Goal: Task Accomplishment & Management: Manage account settings

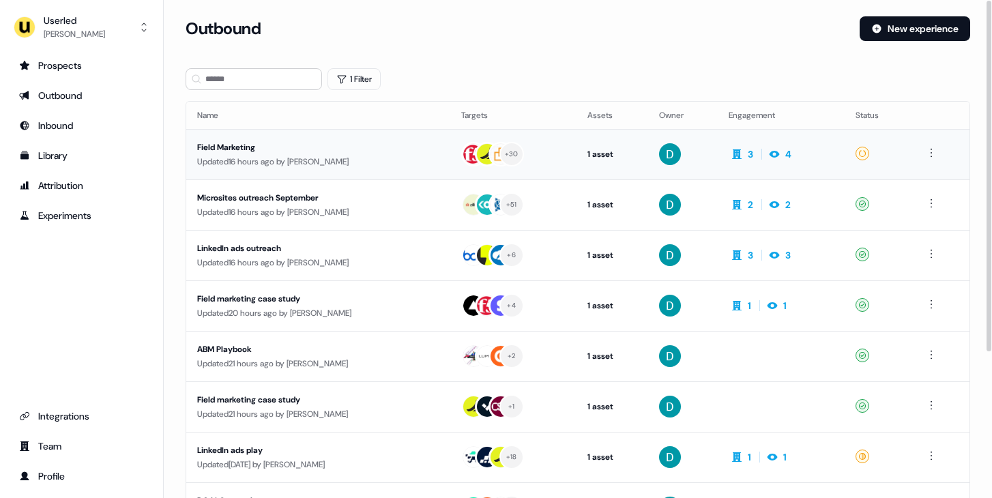
click at [322, 155] on div "Updated 16 hours ago by David Cruickshank" at bounding box center [318, 162] width 242 height 14
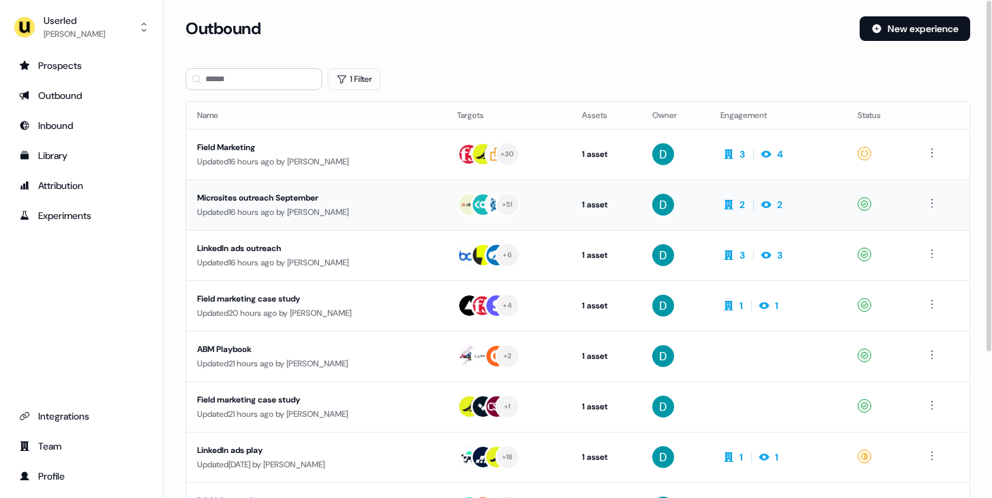
click at [369, 203] on div "Microsites outreach September" at bounding box center [316, 198] width 238 height 14
click at [371, 270] on td "LinkedIn ads outreach Updated 16 hours ago by David Cruickshank" at bounding box center [316, 255] width 260 height 51
click at [88, 65] on div "Prospects" at bounding box center [81, 66] width 125 height 14
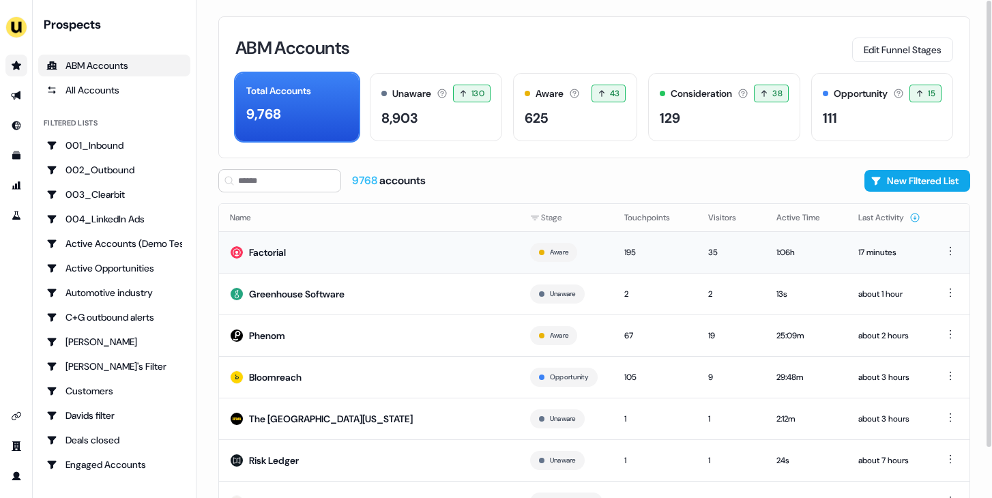
scroll to position [100, 0]
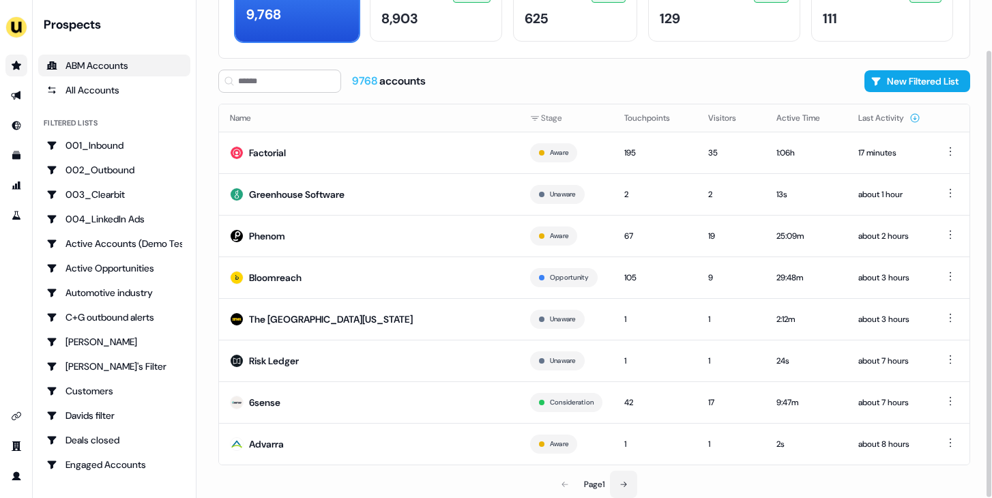
click at [627, 489] on button at bounding box center [623, 484] width 27 height 27
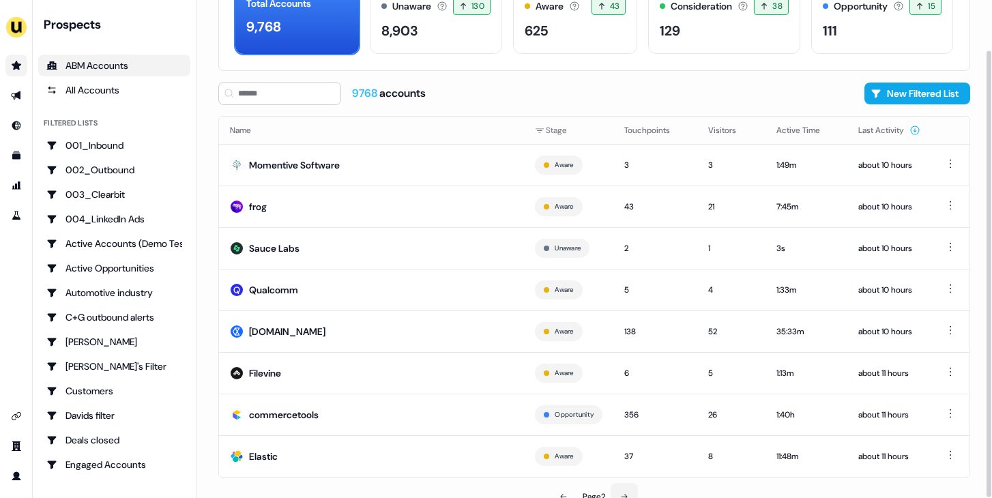
scroll to position [100, 0]
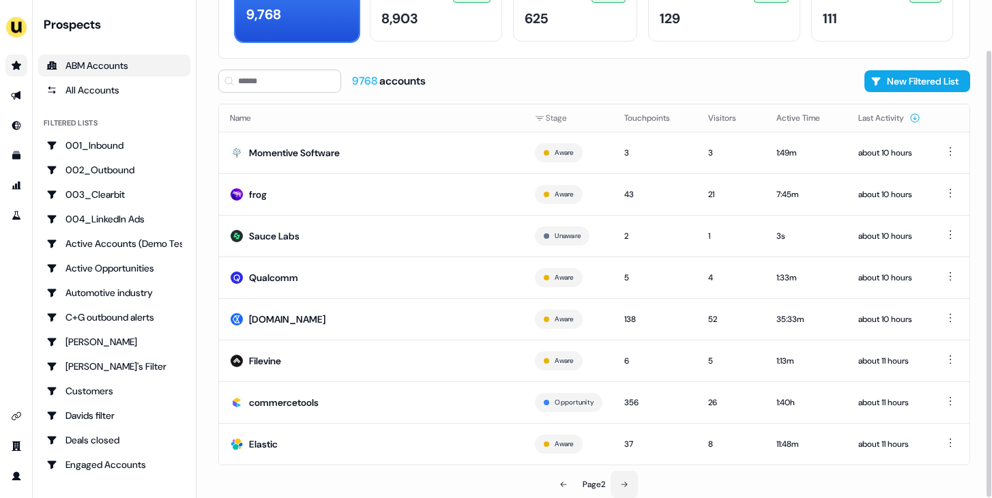
click at [626, 476] on button at bounding box center [624, 484] width 27 height 27
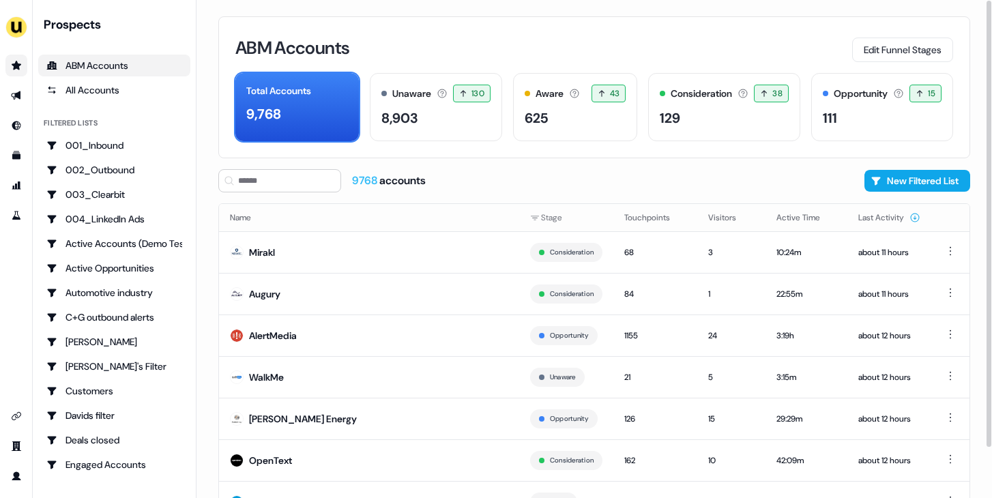
scroll to position [100, 0]
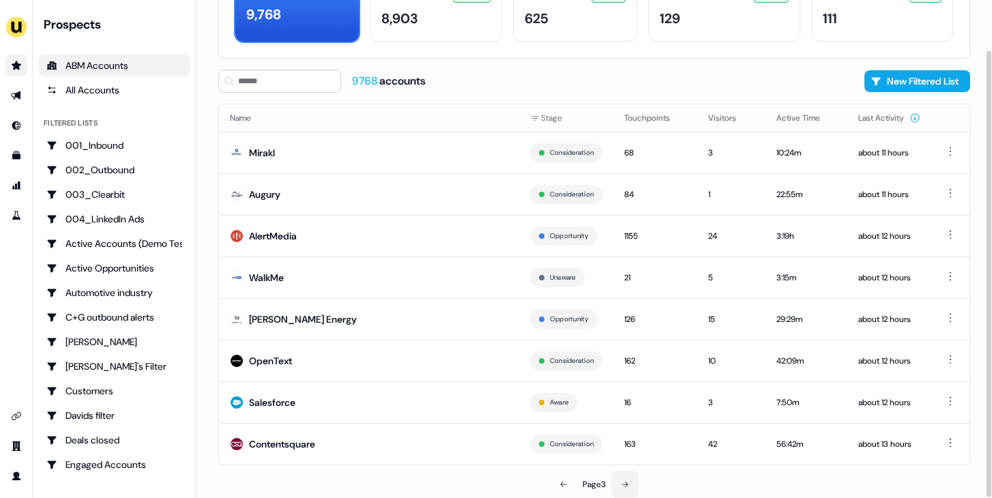
click at [632, 484] on button at bounding box center [625, 484] width 27 height 27
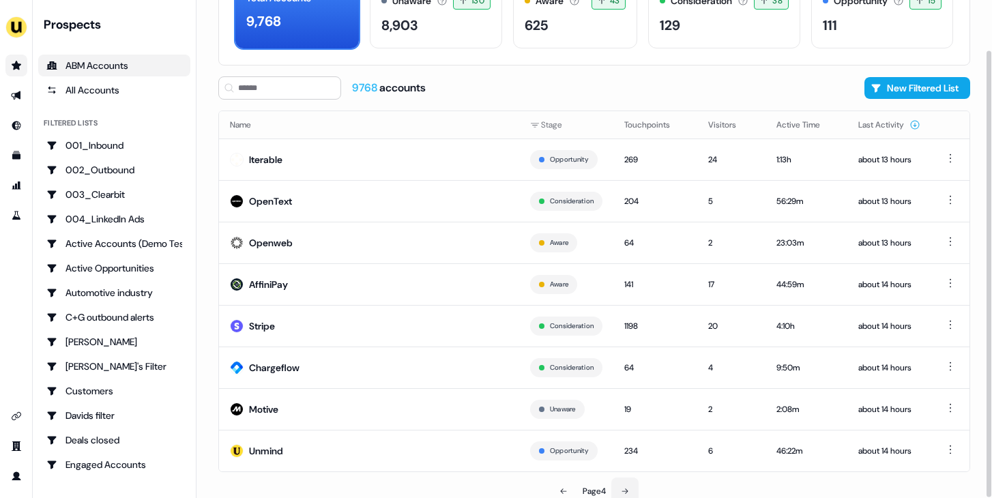
scroll to position [92, 0]
click at [402, 326] on td "Stripe" at bounding box center [369, 327] width 300 height 42
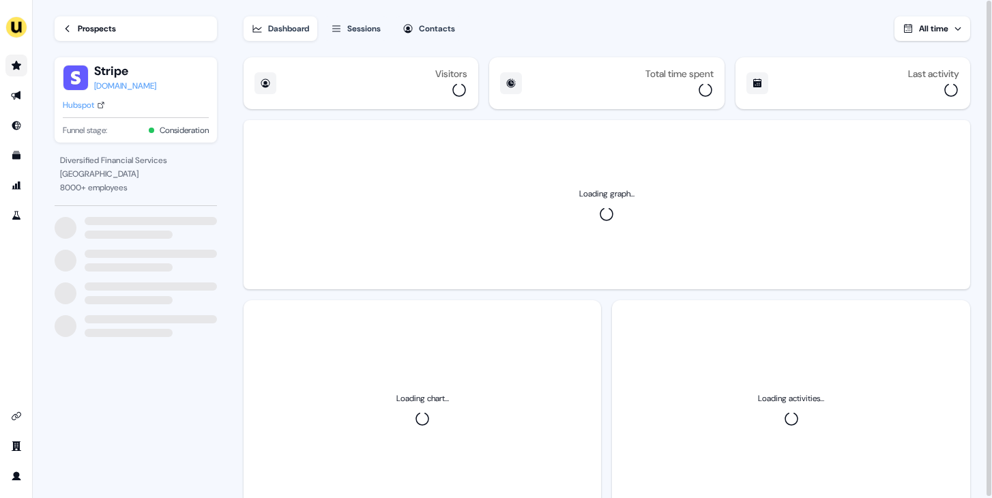
click at [369, 20] on button "Sessions" at bounding box center [356, 28] width 66 height 25
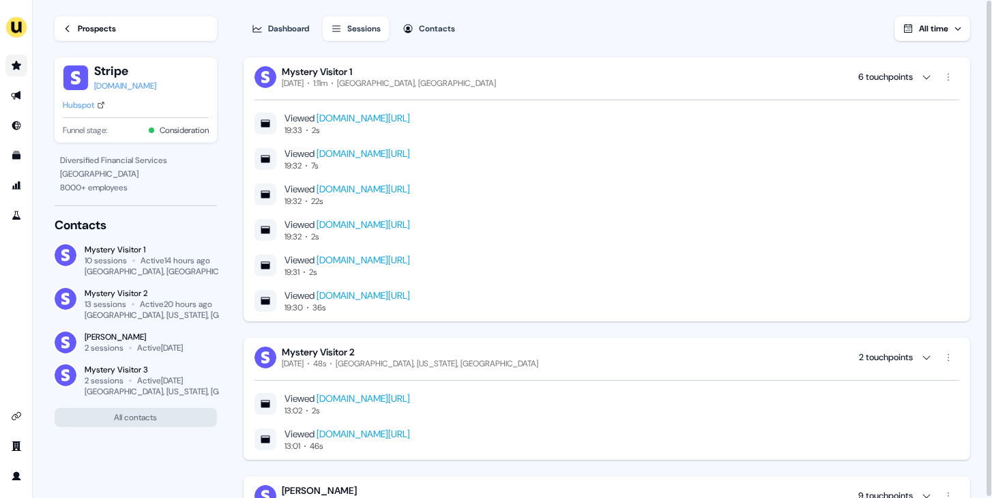
click at [410, 295] on link "www.userled.io/userled-vs-mutiny" at bounding box center [364, 295] width 94 height 12
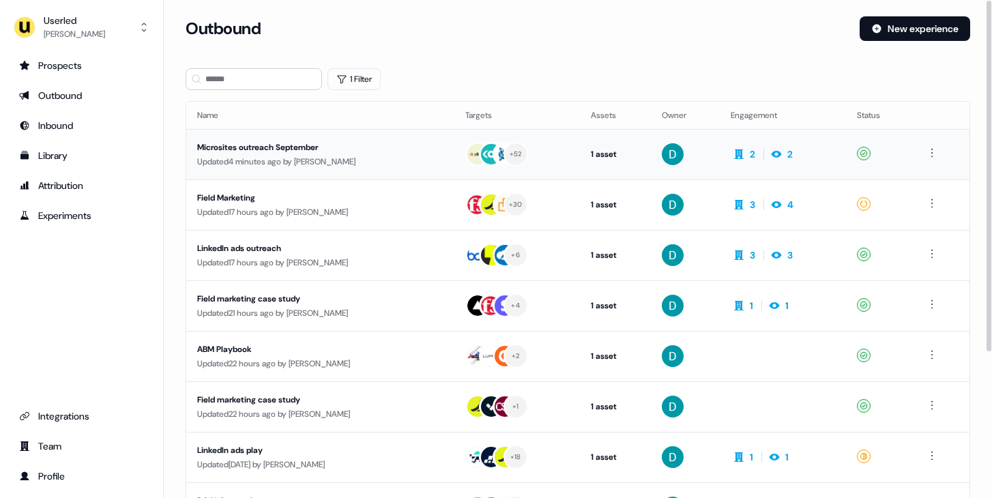
click at [302, 170] on td "Microsites outreach September Updated 4 minutes ago by David Cruickshank" at bounding box center [320, 154] width 268 height 51
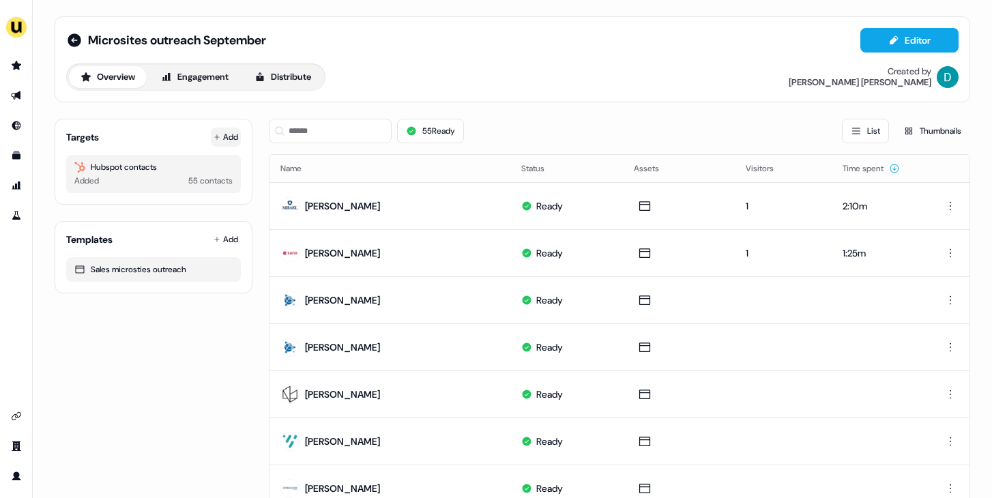
click at [214, 136] on icon at bounding box center [217, 137] width 7 height 7
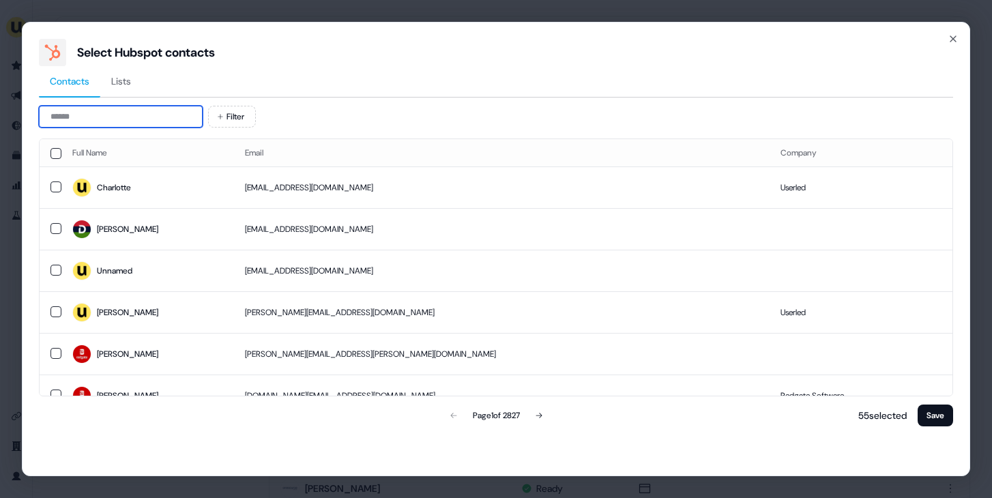
click at [102, 119] on input at bounding box center [121, 117] width 164 height 22
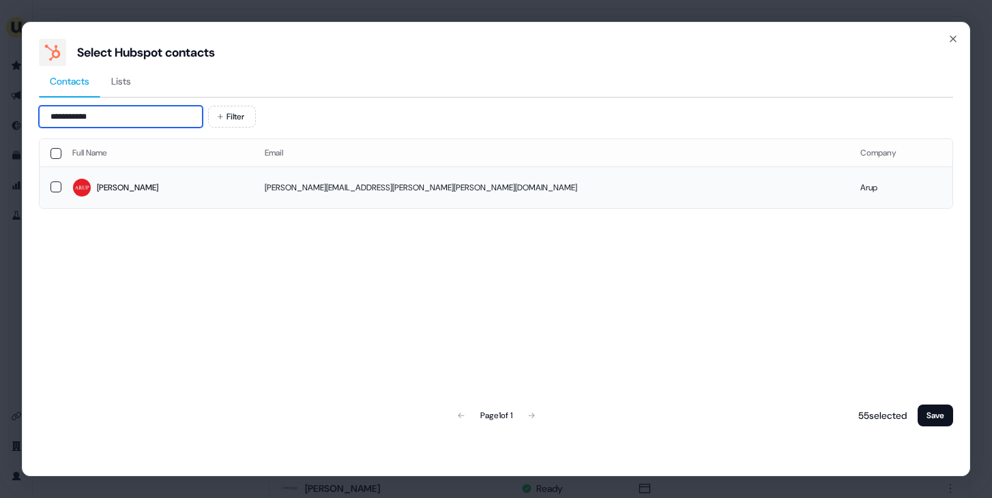
type input "**********"
click at [100, 173] on td "Vicky" at bounding box center [157, 188] width 192 height 42
click at [943, 411] on button "Save" at bounding box center [935, 416] width 35 height 22
click at [941, 407] on button "Save" at bounding box center [935, 416] width 35 height 22
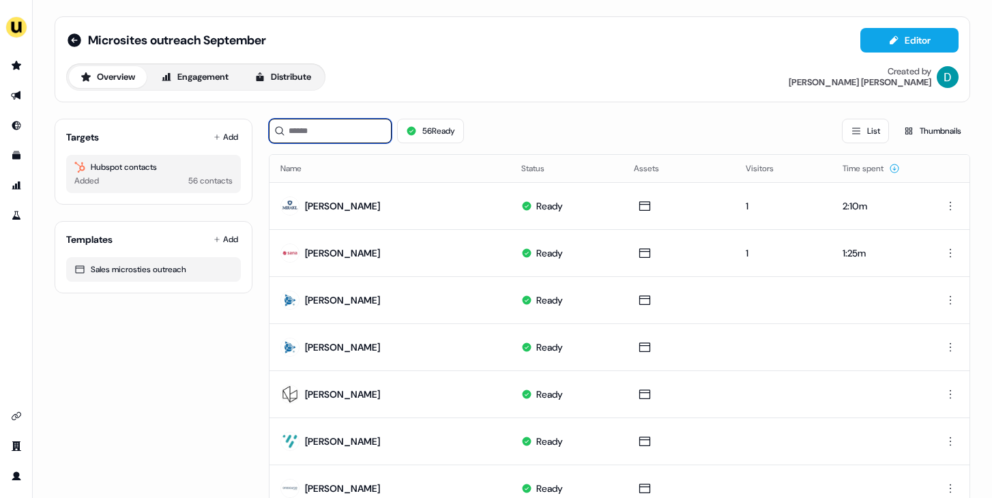
click at [380, 136] on input at bounding box center [330, 131] width 123 height 25
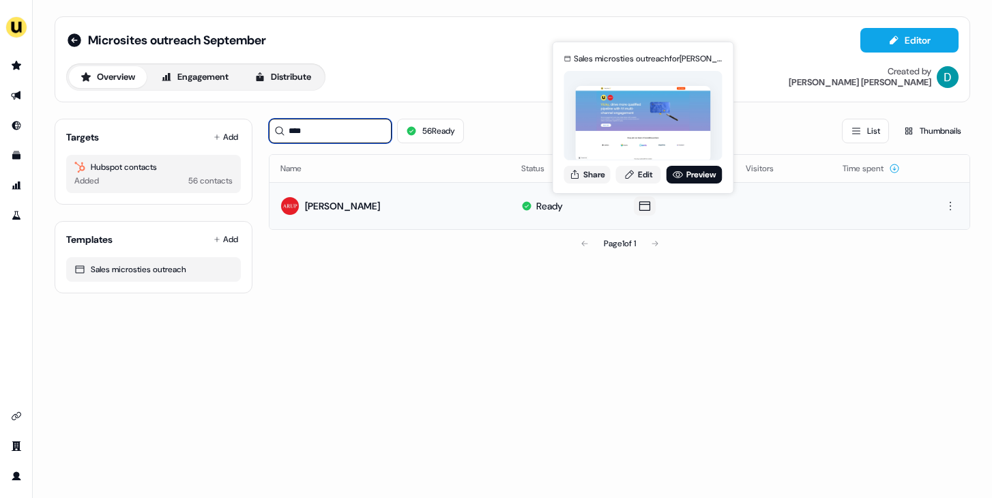
type input "****"
click at [679, 184] on div "Sales microsties outreach for Vicky Jones Share Edit Preview" at bounding box center [644, 117] width 164 height 143
click at [686, 169] on link "Preview" at bounding box center [695, 175] width 56 height 18
click at [596, 181] on button "Share" at bounding box center [588, 175] width 46 height 18
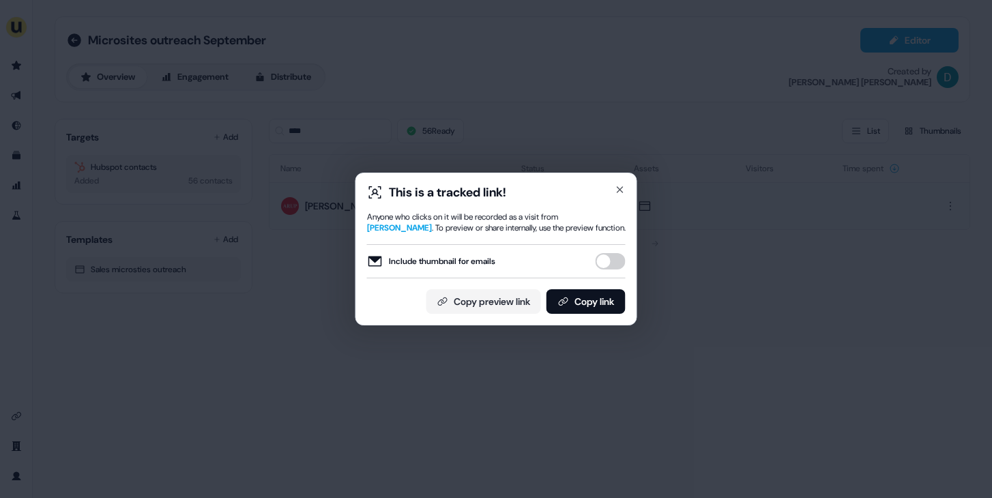
click at [609, 255] on button "Include thumbnail for emails" at bounding box center [611, 261] width 30 height 16
click at [596, 302] on button "Copy link" at bounding box center [586, 301] width 79 height 25
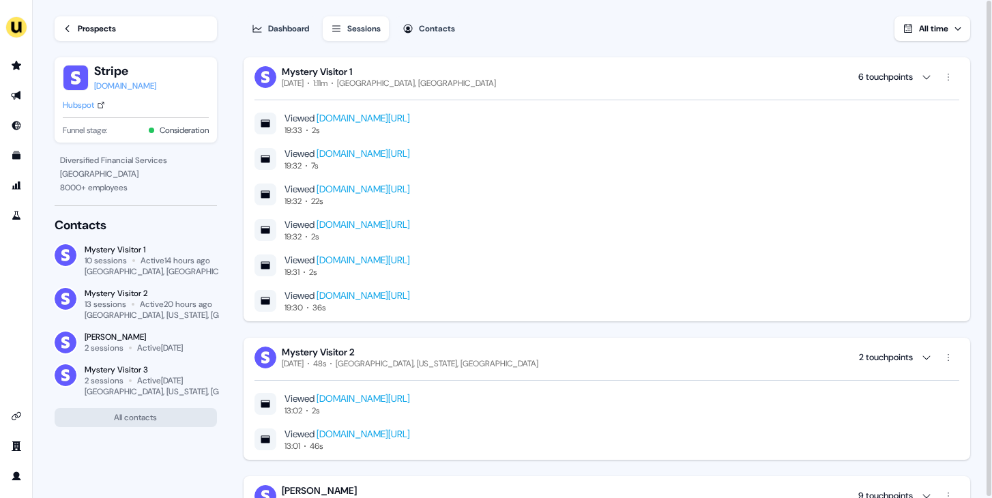
click at [87, 23] on div "Prospects" at bounding box center [97, 29] width 38 height 14
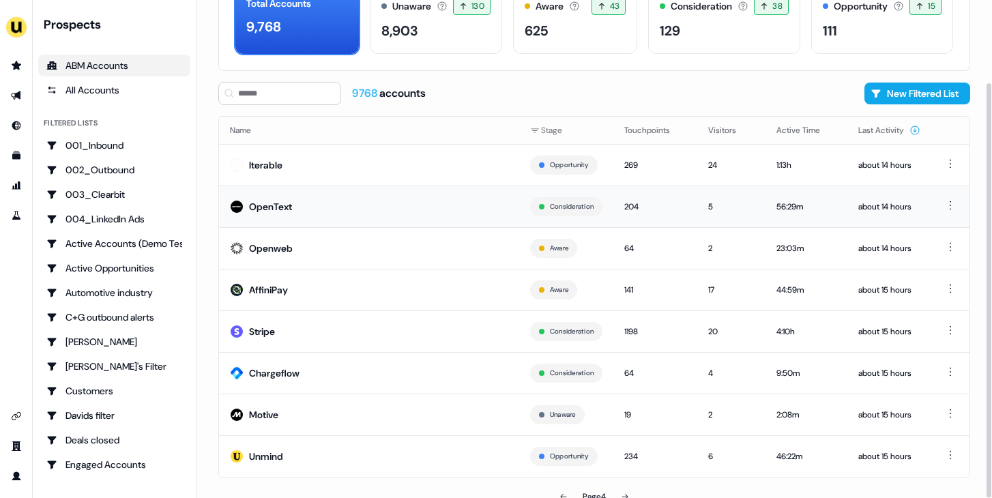
scroll to position [100, 0]
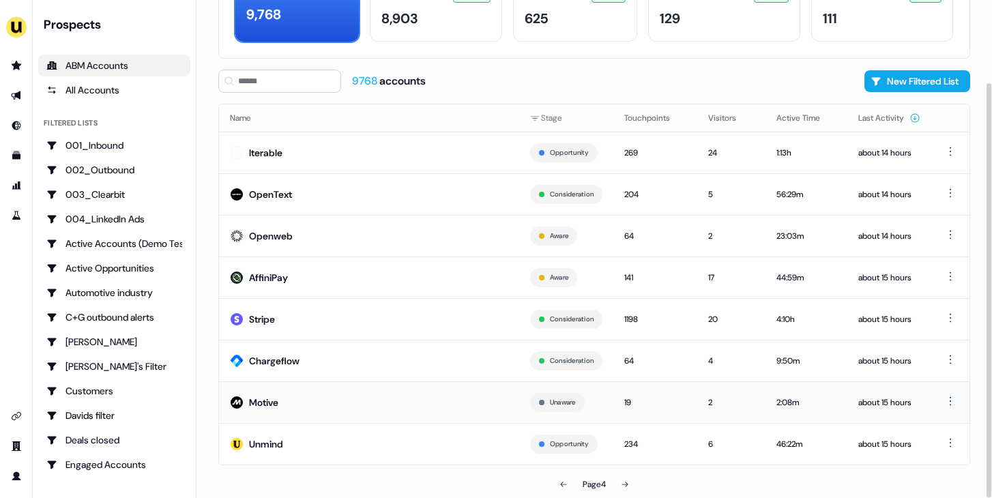
click at [397, 410] on td "Motive" at bounding box center [369, 403] width 300 height 42
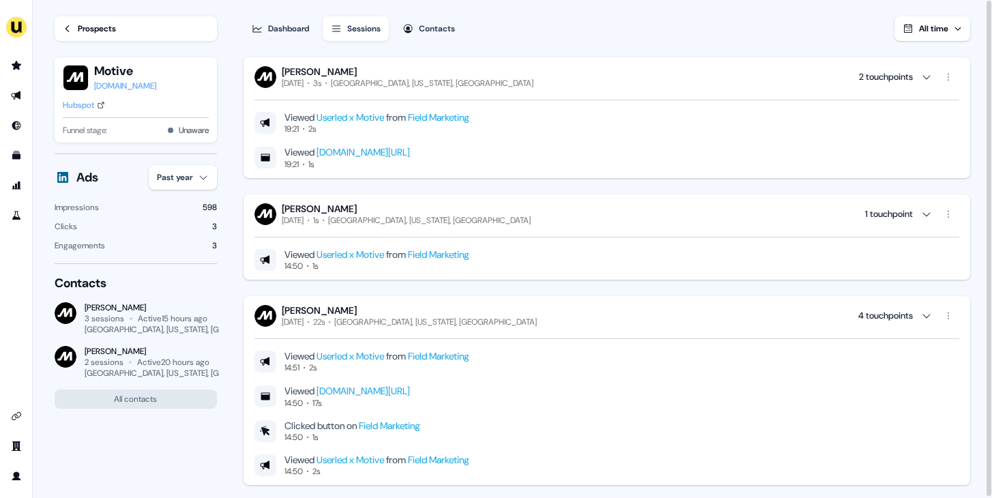
click at [83, 27] on div "Prospects" at bounding box center [97, 29] width 38 height 14
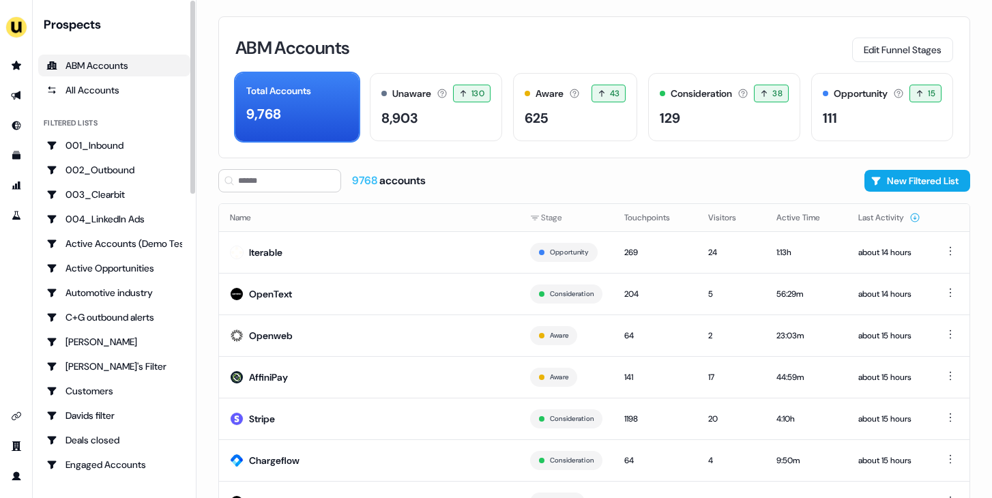
click at [4, 61] on li "side nav menu" at bounding box center [16, 66] width 32 height 22
click at [16, 65] on icon "Go to prospects" at bounding box center [17, 65] width 10 height 9
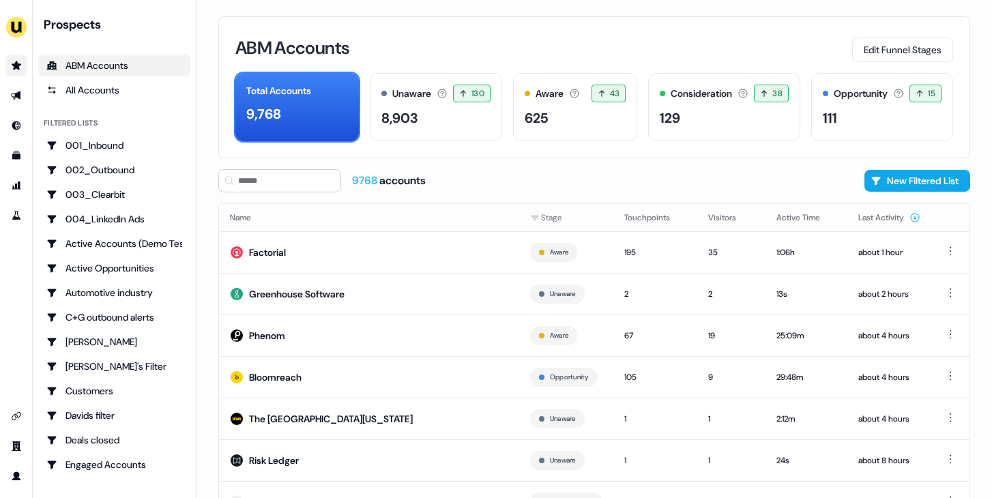
click at [16, 65] on icon "Go to prospects" at bounding box center [17, 65] width 10 height 9
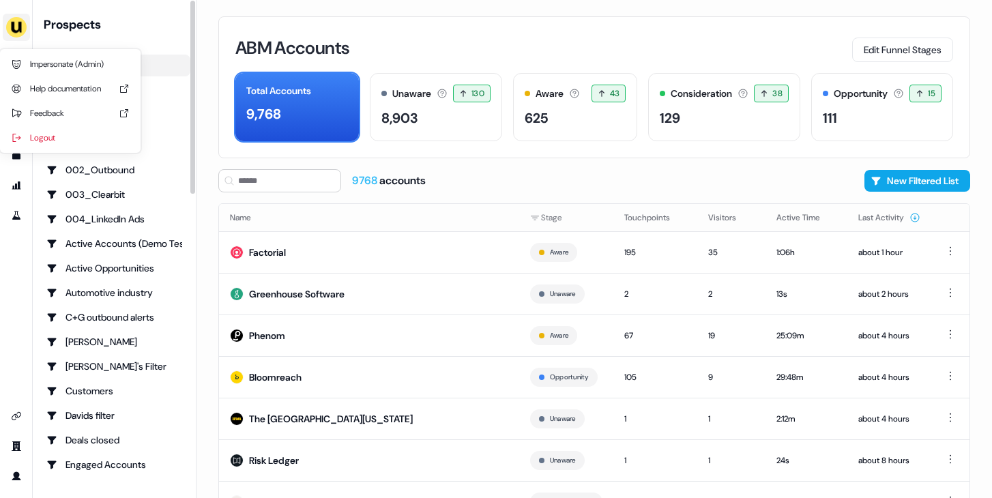
click at [21, 34] on img "side nav menu" at bounding box center [16, 27] width 22 height 22
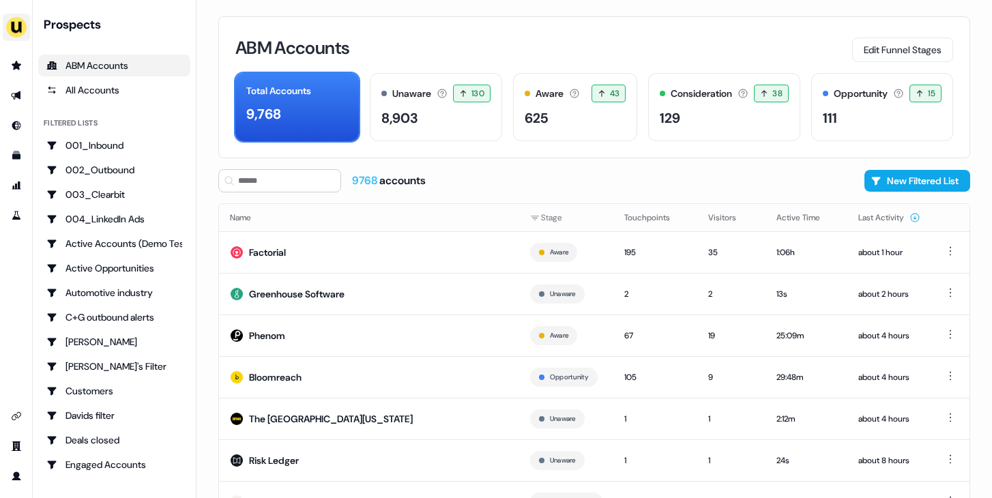
click at [9, 27] on img "side nav menu" at bounding box center [16, 27] width 22 height 22
click at [18, 101] on link "Go to outbound experience" at bounding box center [16, 96] width 22 height 22
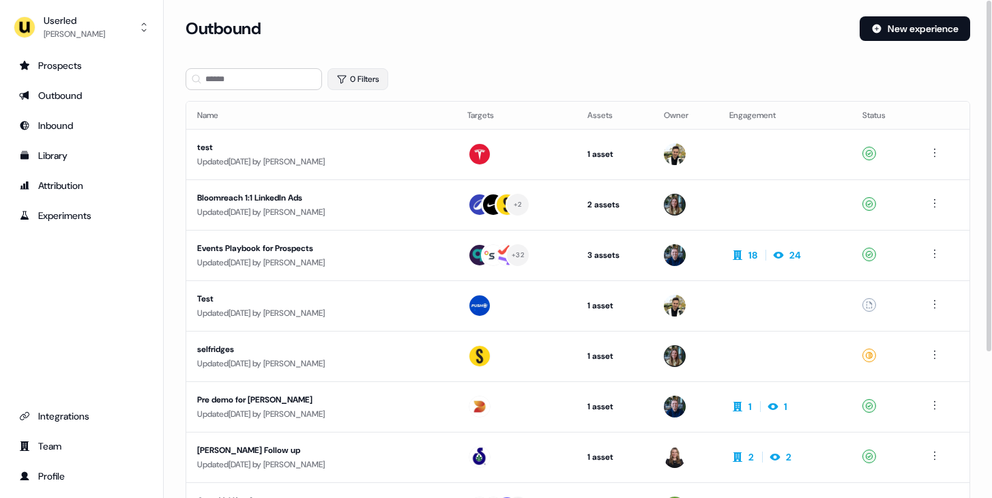
click at [353, 82] on button "0 Filters" at bounding box center [358, 79] width 61 height 22
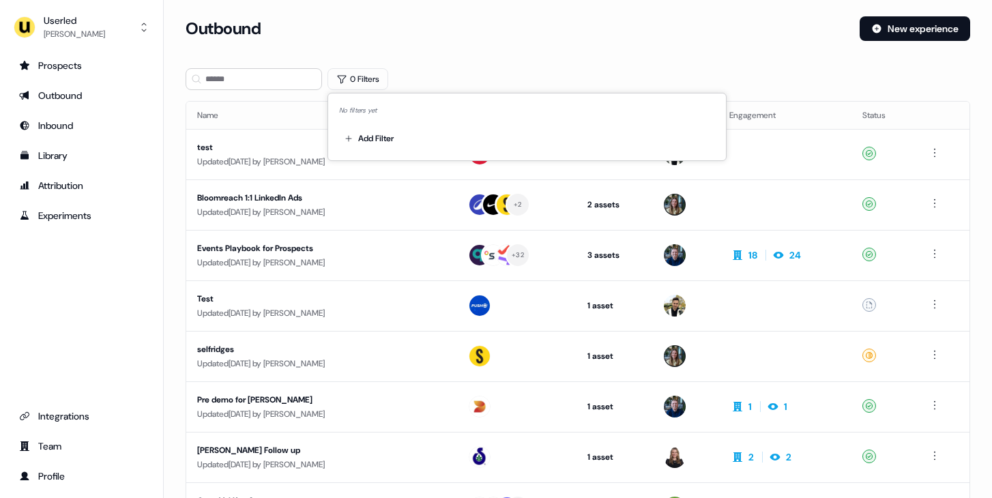
click at [429, 66] on section "Loading... Outbound New experience 0 Filters Name Targets Assets Owner Engageme…" at bounding box center [578, 360] width 829 height 689
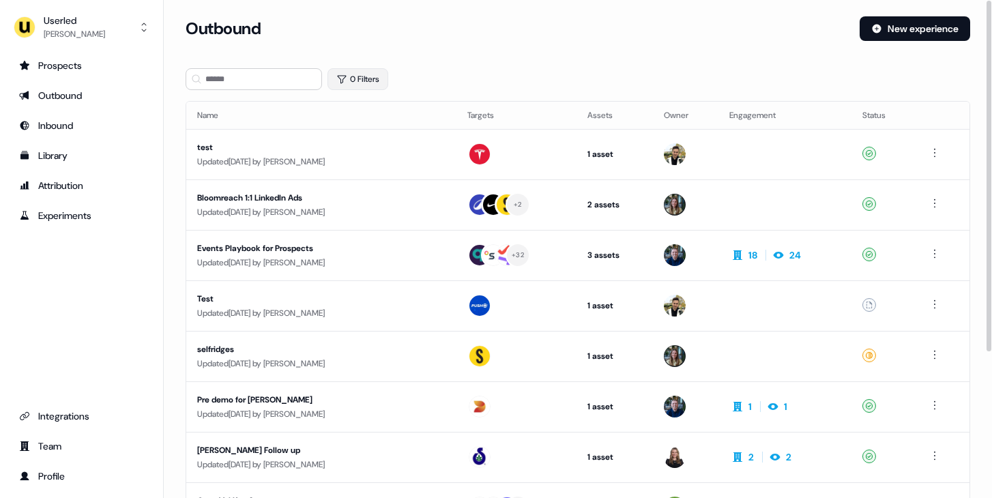
click at [352, 78] on button "0 Filters" at bounding box center [358, 79] width 61 height 22
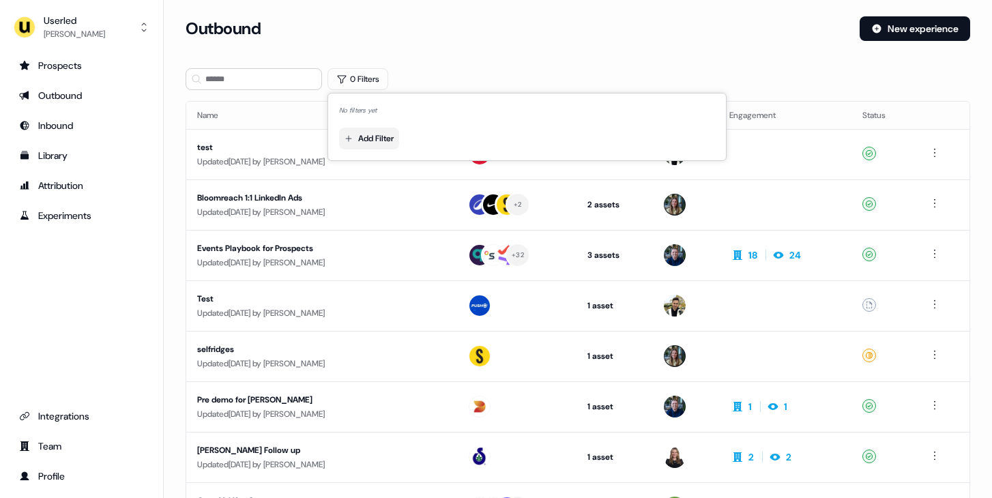
click at [375, 131] on html "For the best experience switch devices to a bigger screen. Go to [DOMAIN_NAME] …" at bounding box center [496, 249] width 992 height 498
click at [388, 189] on div "Owner" at bounding box center [442, 188] width 198 height 22
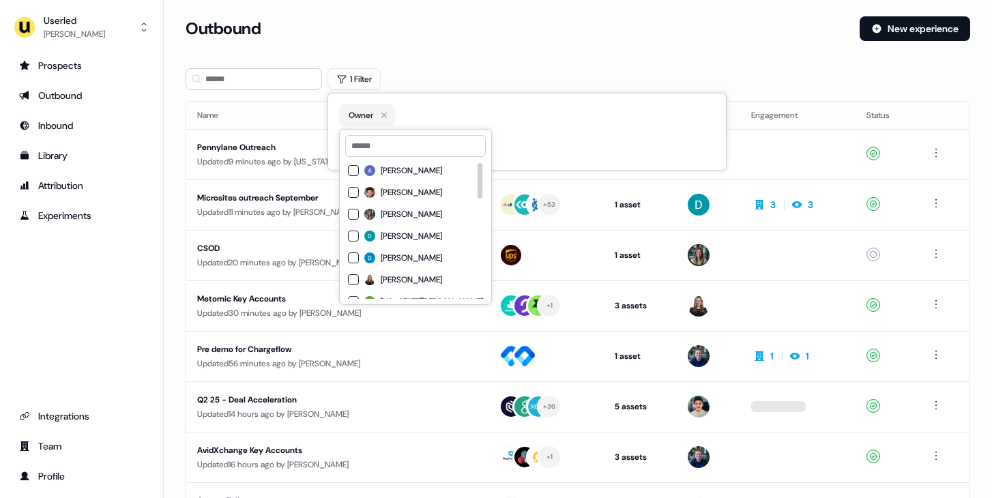
click at [403, 231] on span "[PERSON_NAME]" at bounding box center [411, 236] width 61 height 11
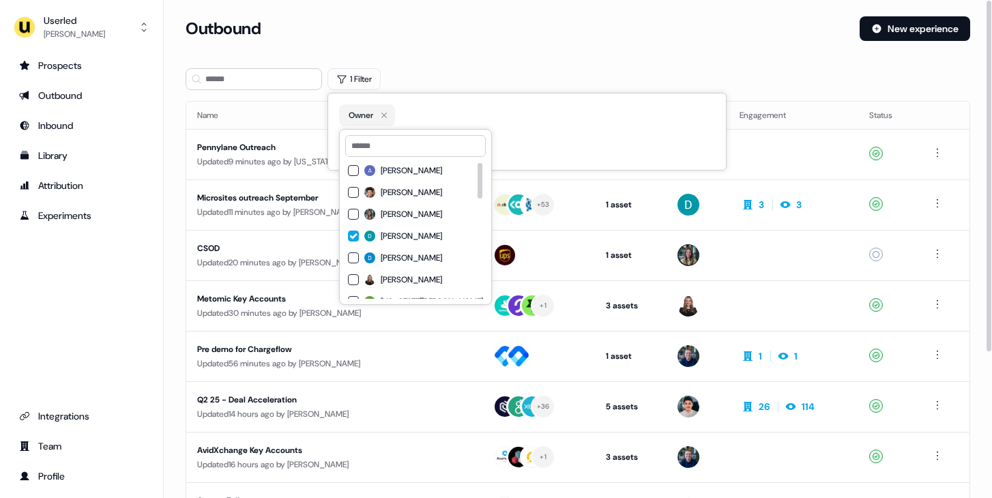
click at [427, 56] on div "Outbound New experience" at bounding box center [578, 36] width 785 height 41
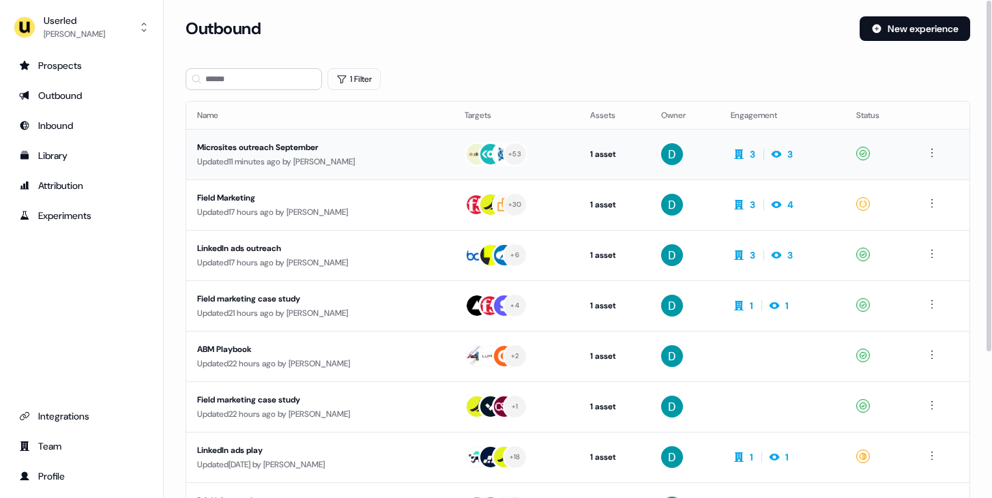
click at [369, 145] on div "Microsites outreach September" at bounding box center [320, 148] width 246 height 14
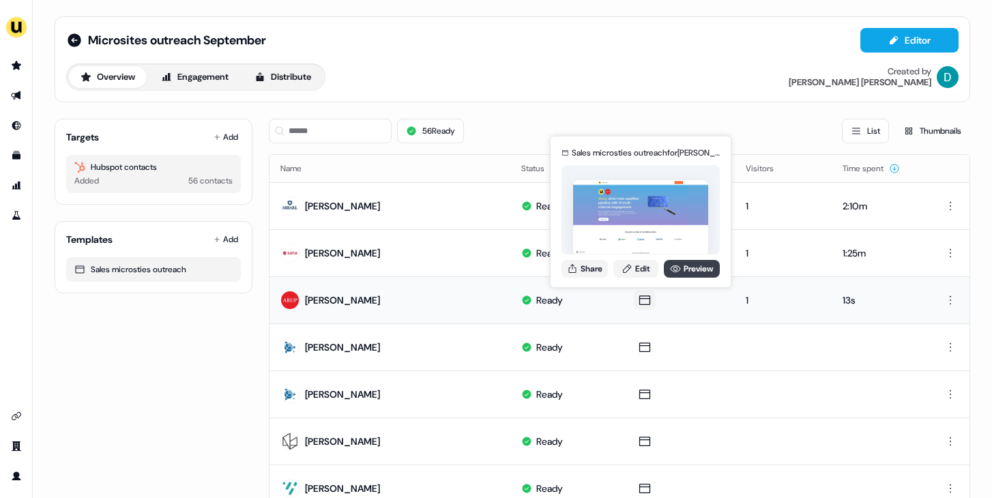
click at [667, 263] on link "Preview" at bounding box center [692, 269] width 56 height 18
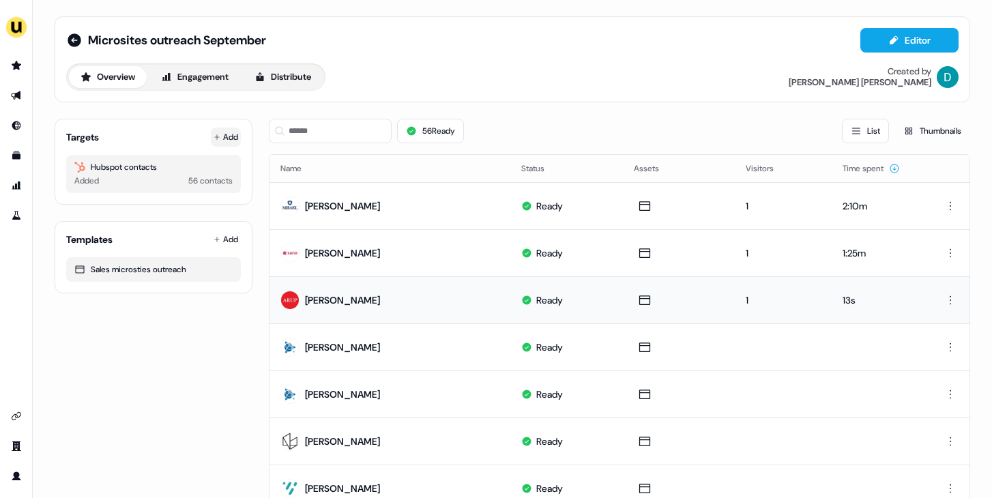
click at [216, 139] on icon at bounding box center [217, 137] width 7 height 7
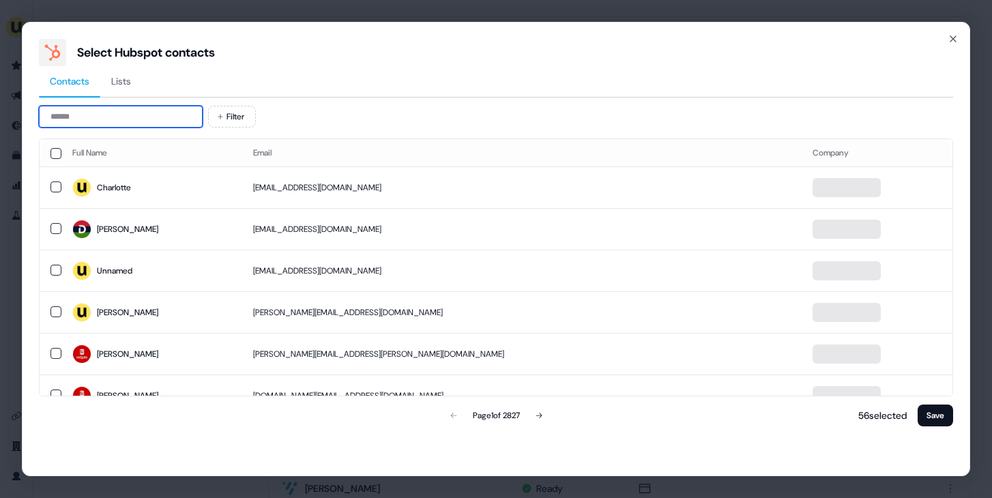
click at [139, 124] on input at bounding box center [121, 117] width 164 height 22
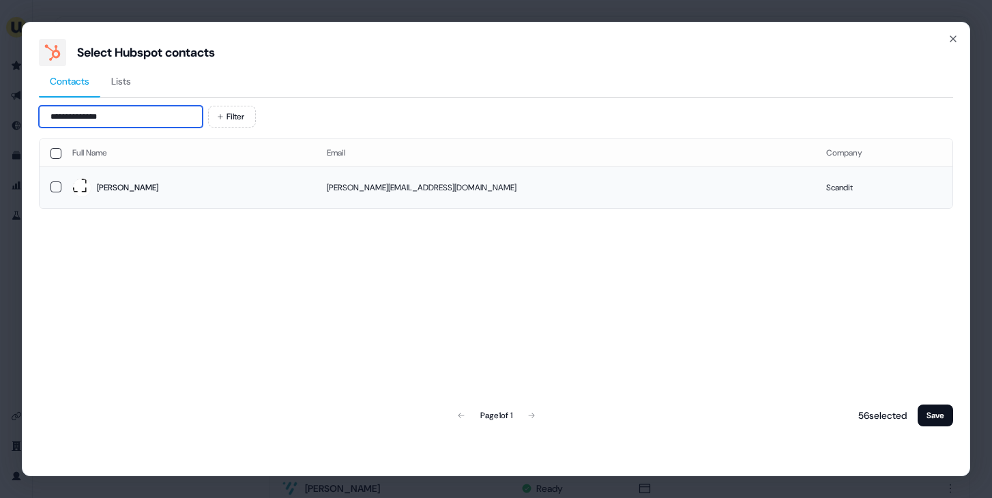
type input "**********"
drag, startPoint x: 143, startPoint y: 201, endPoint x: 274, endPoint y: 246, distance: 138.4
click at [143, 201] on td "[PERSON_NAME]" at bounding box center [188, 188] width 255 height 42
click at [947, 412] on button "Save" at bounding box center [935, 416] width 35 height 22
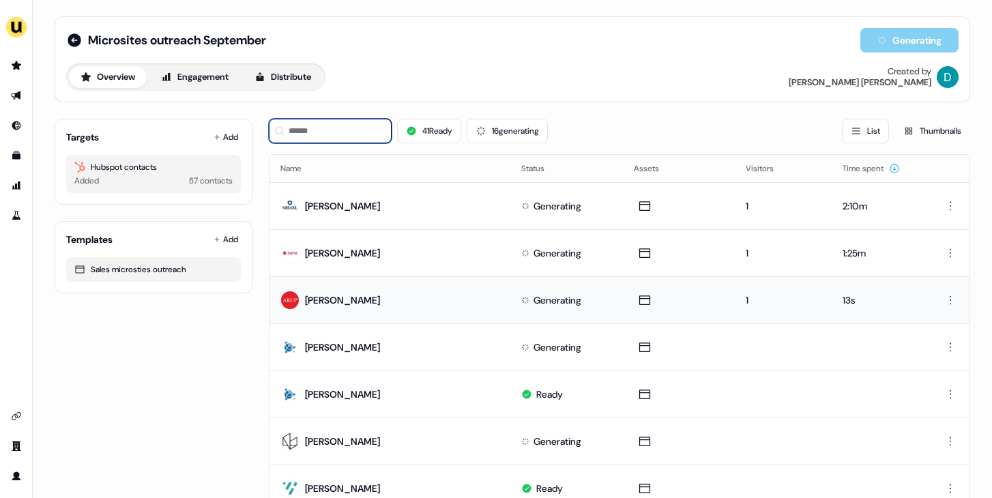
drag, startPoint x: 309, startPoint y: 128, endPoint x: 301, endPoint y: 123, distance: 9.3
click at [309, 128] on input at bounding box center [330, 131] width 123 height 25
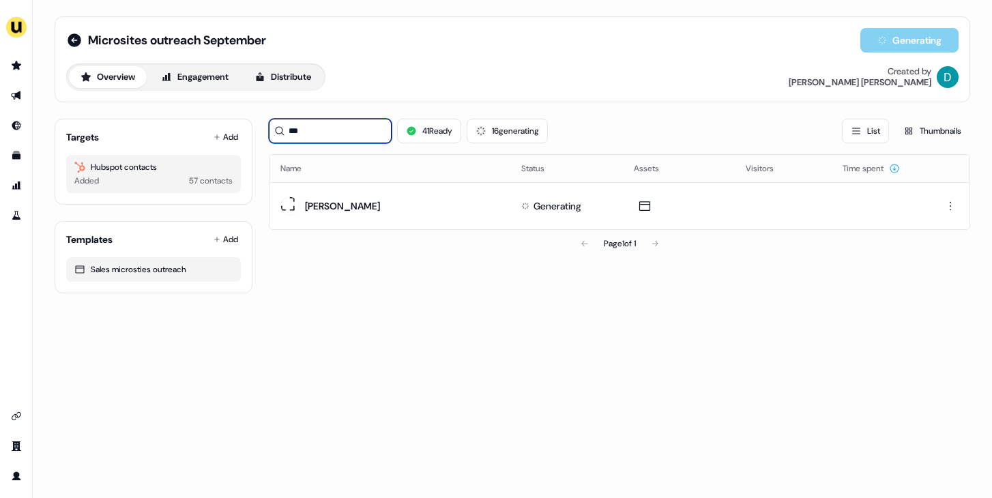
type input "***"
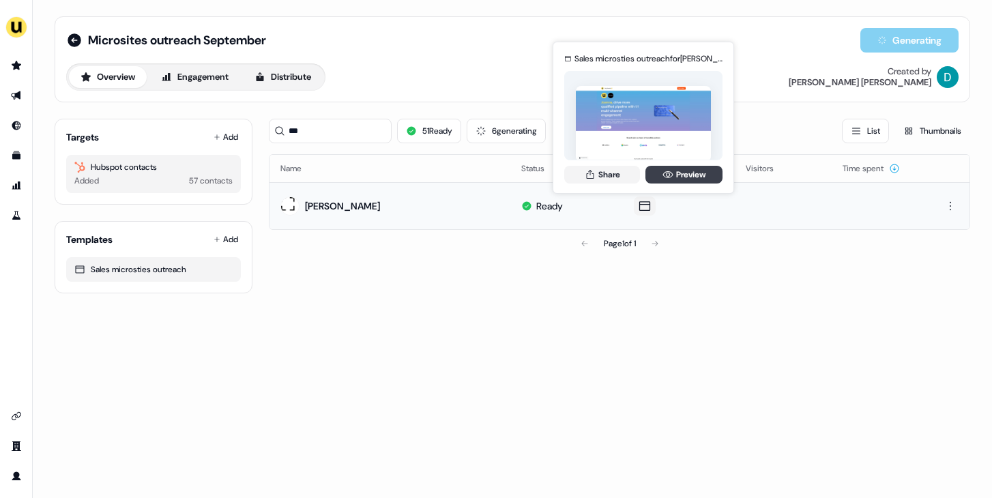
click at [675, 175] on link "Preview" at bounding box center [684, 175] width 77 height 18
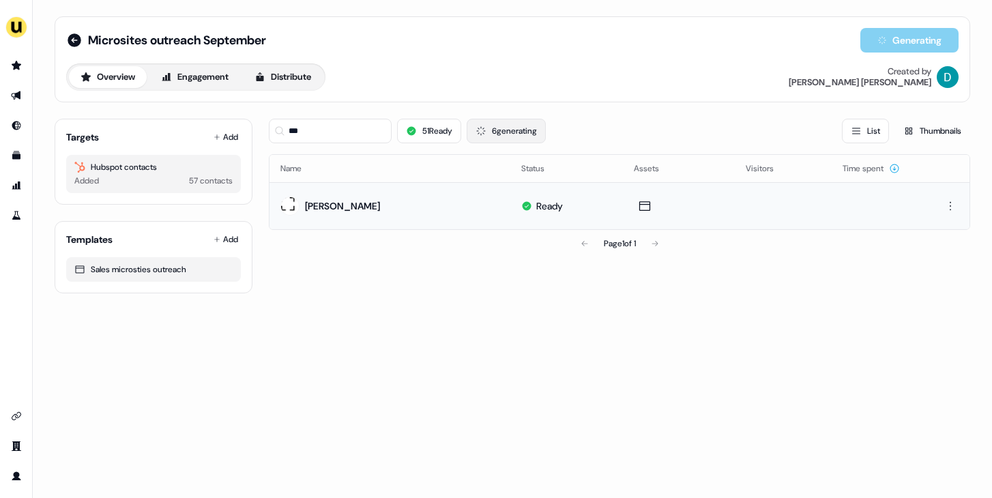
click at [519, 124] on button "6 generating" at bounding box center [506, 131] width 79 height 25
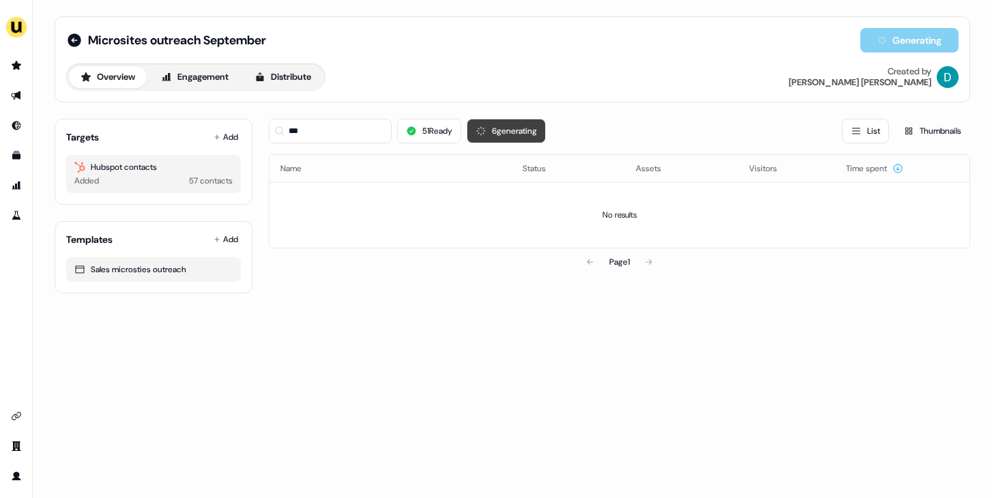
click at [517, 126] on button "6 generating" at bounding box center [506, 131] width 79 height 25
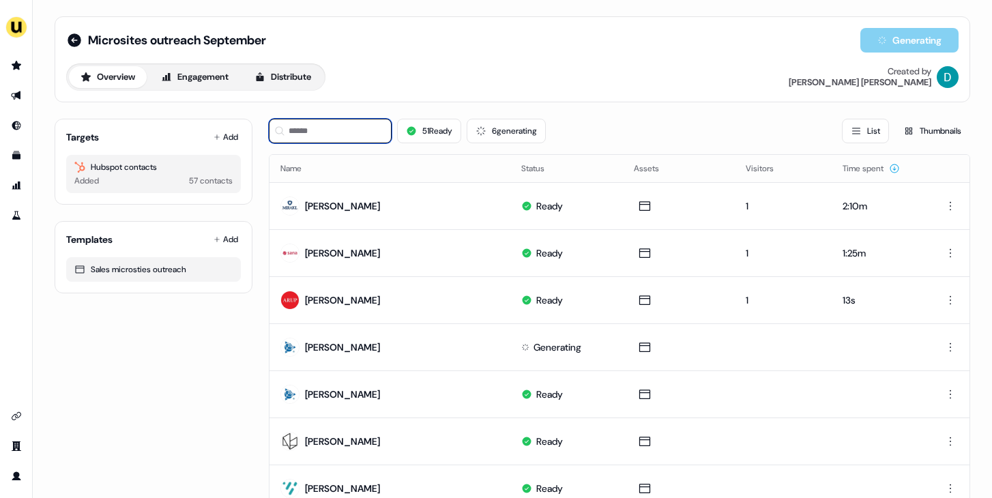
click at [343, 132] on input at bounding box center [330, 131] width 123 height 25
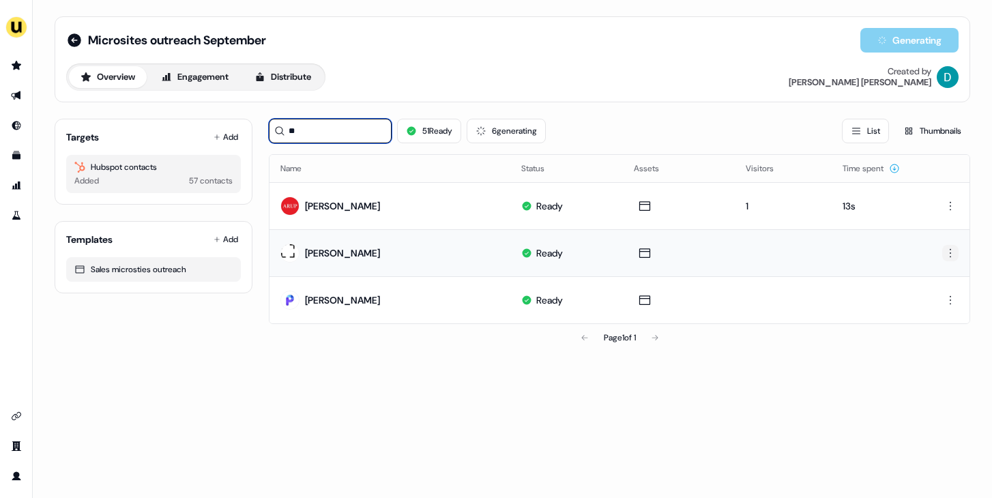
type input "**"
click at [945, 250] on html "For the best experience switch devices to a bigger screen. Go to Userled.io Mic…" at bounding box center [496, 249] width 992 height 498
click at [943, 276] on div "Edit Delete" at bounding box center [948, 289] width 87 height 51
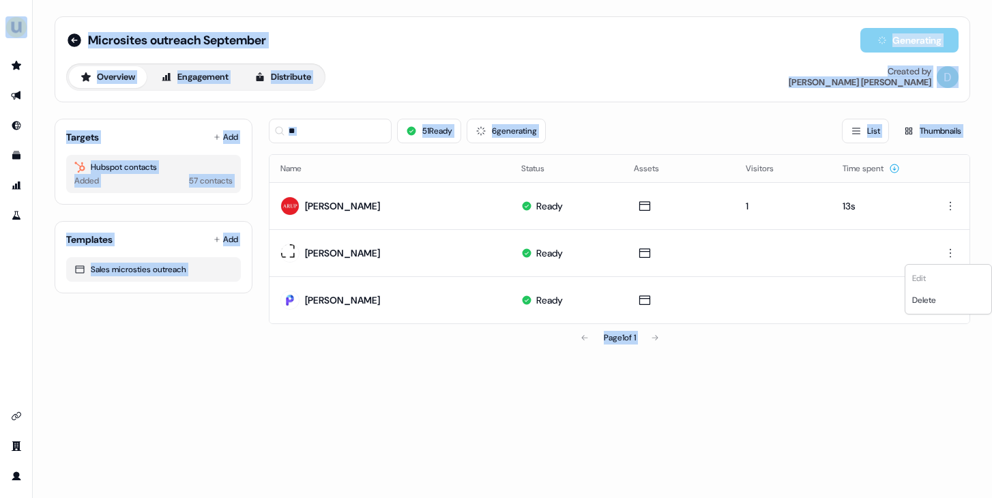
click at [943, 276] on div "Edit Delete" at bounding box center [948, 289] width 87 height 51
click at [942, 276] on div "Edit Delete" at bounding box center [948, 289] width 87 height 51
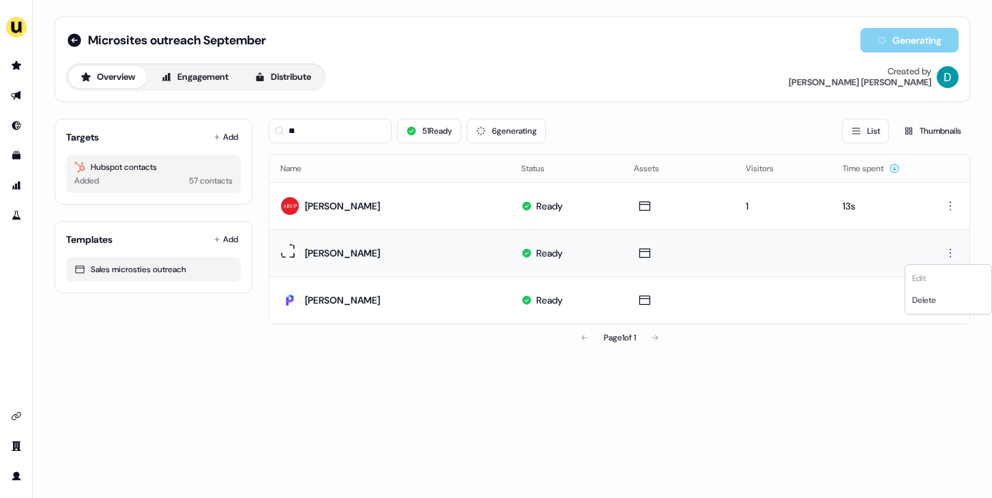
drag, startPoint x: 799, startPoint y: 379, endPoint x: 657, endPoint y: 269, distance: 179.0
click at [799, 379] on html "For the best experience switch devices to a bigger screen. Go to Userled.io Mic…" at bounding box center [496, 249] width 992 height 498
click at [514, 134] on button "6 generating" at bounding box center [506, 131] width 79 height 25
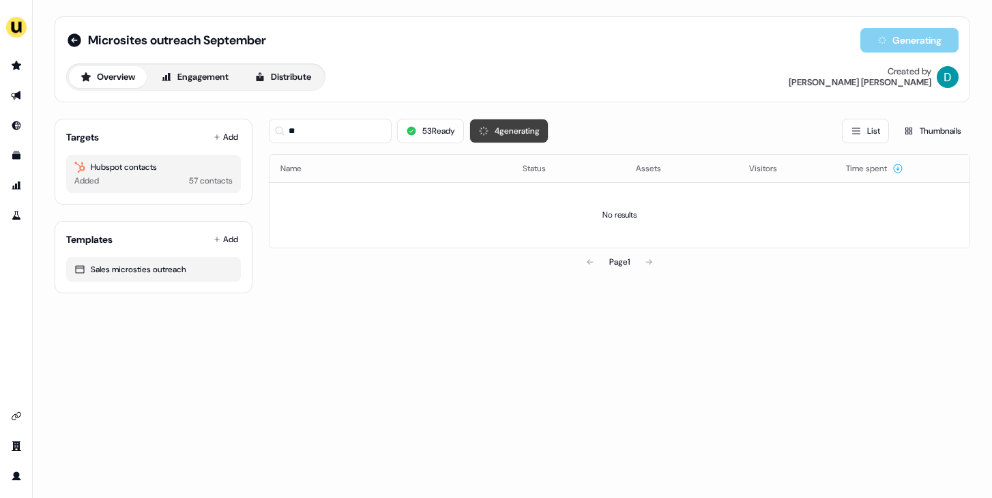
click at [511, 122] on button "4 generating" at bounding box center [509, 131] width 79 height 25
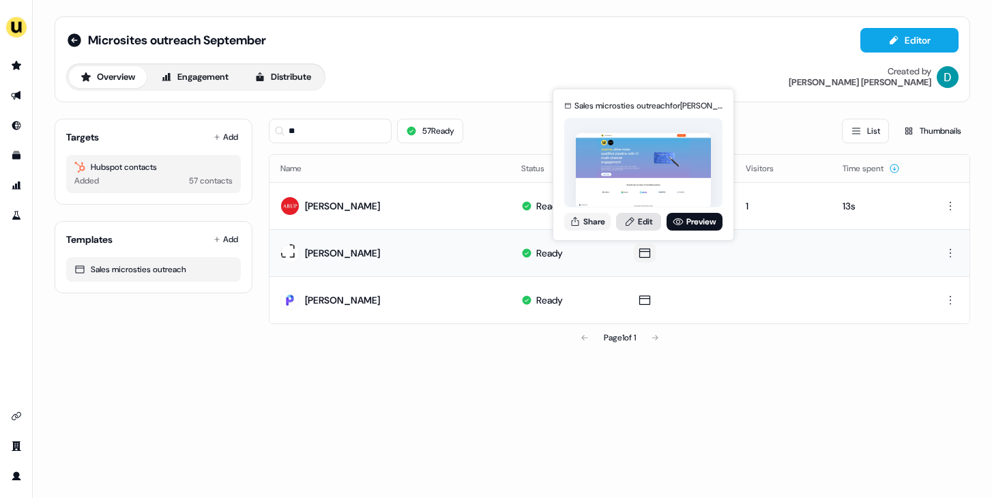
click at [639, 220] on link "Edit" at bounding box center [638, 222] width 45 height 18
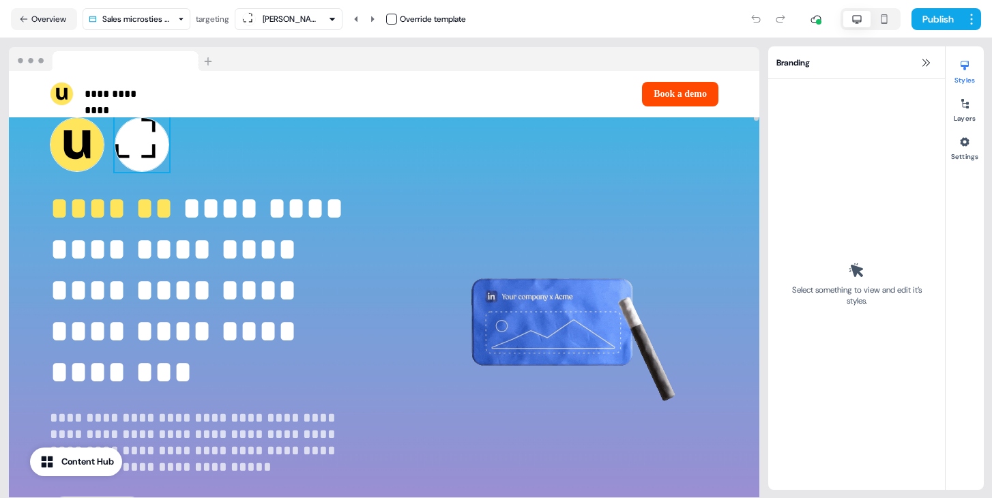
click at [132, 147] on img at bounding box center [142, 144] width 55 height 55
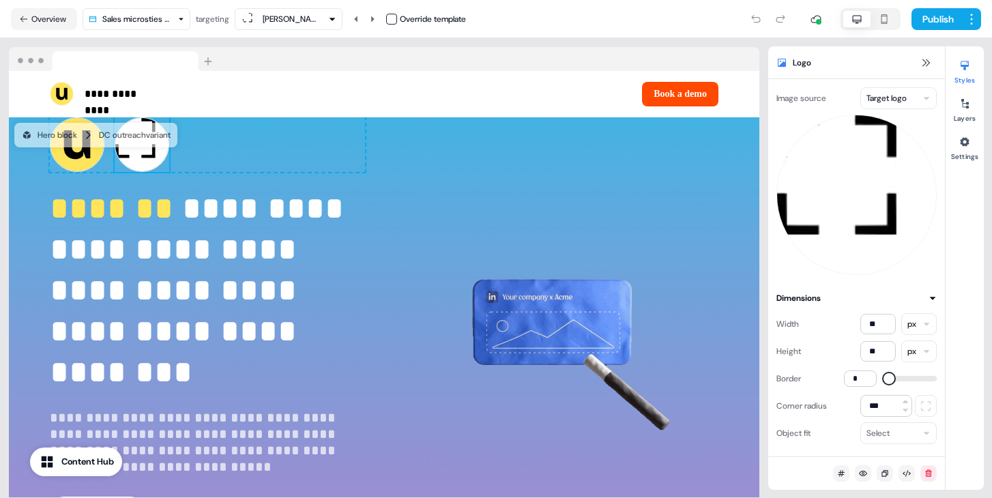
click at [388, 20] on div "Joanna Mróz Override template" at bounding box center [350, 19] width 231 height 22
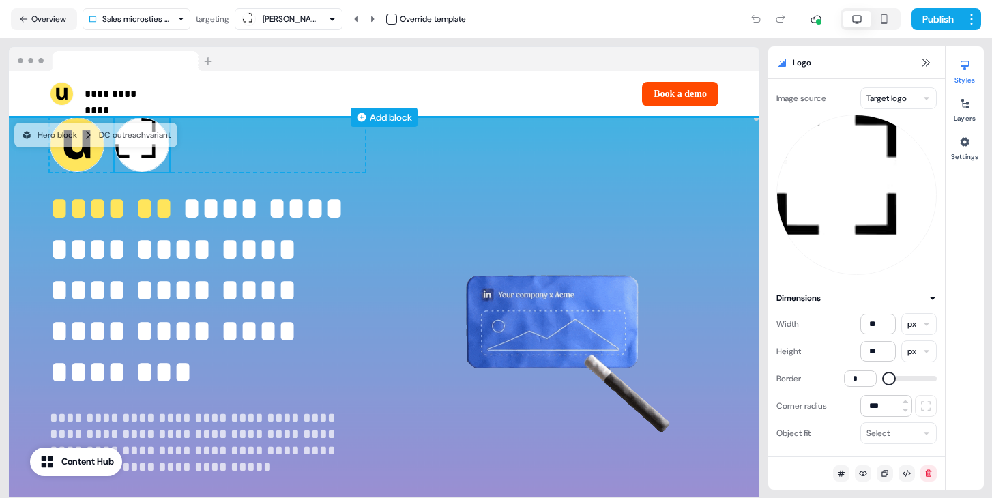
click at [397, 20] on button "button" at bounding box center [391, 19] width 11 height 11
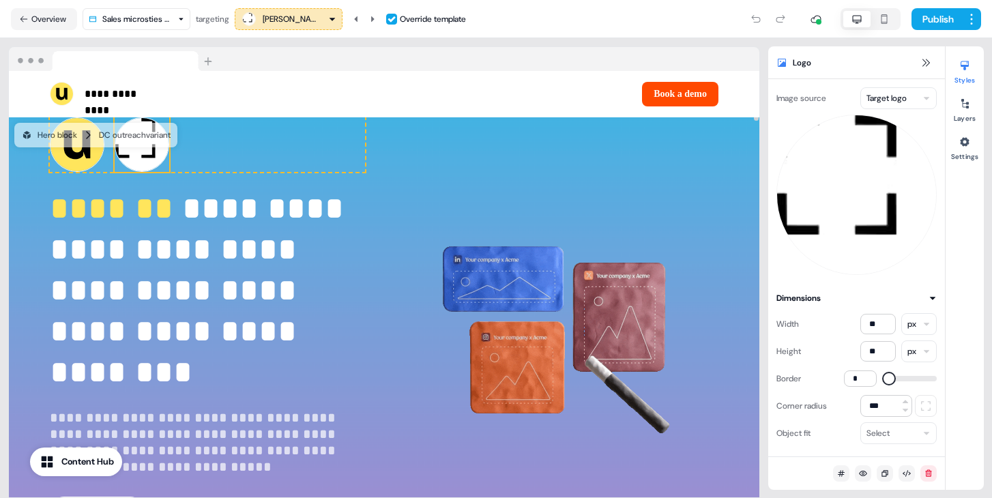
click at [879, 95] on html "**********" at bounding box center [496, 249] width 992 height 498
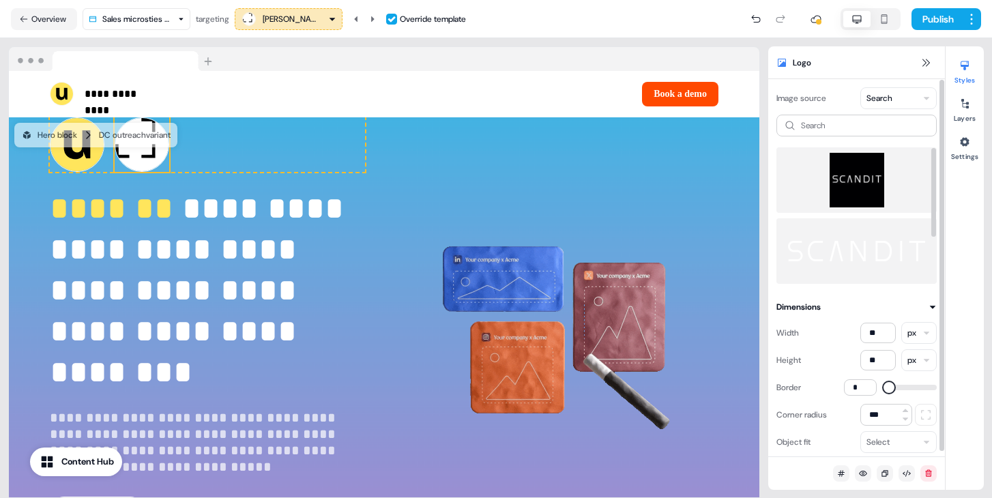
click at [870, 188] on img at bounding box center [857, 180] width 139 height 55
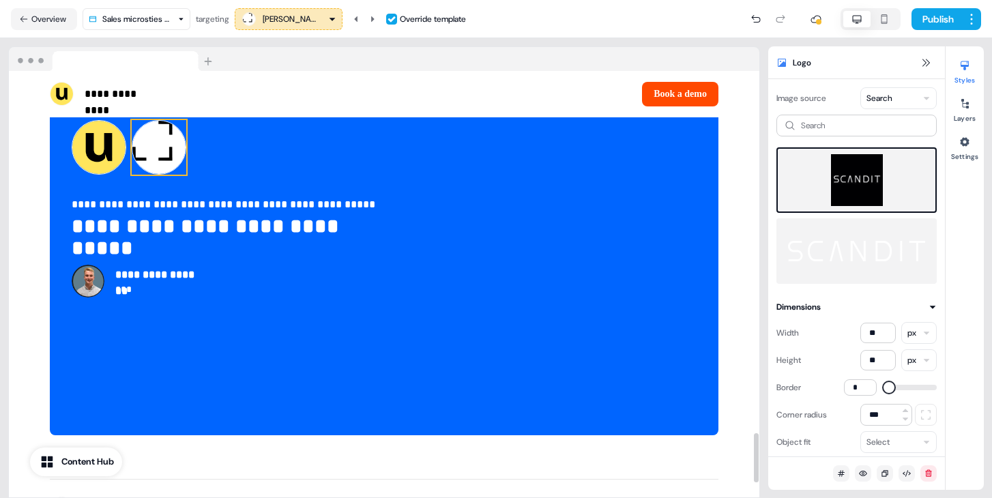
scroll to position [3102, 0]
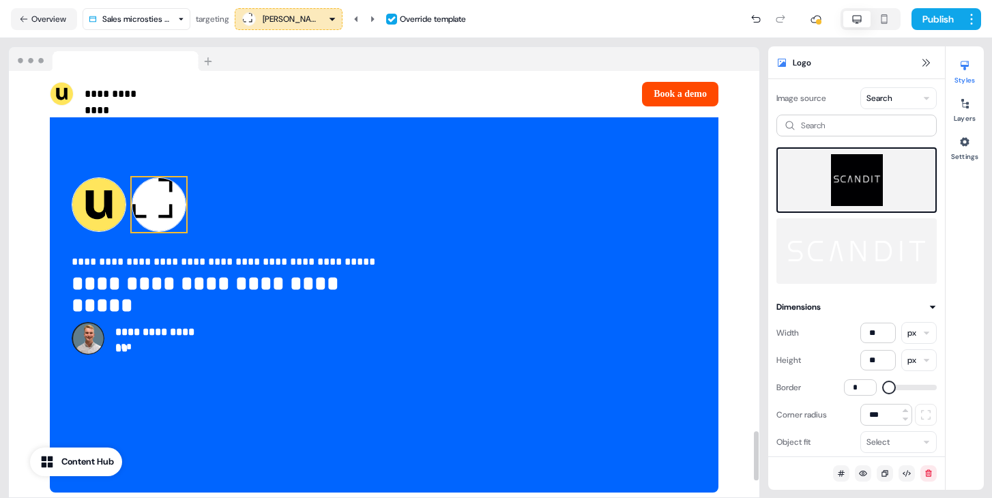
click at [169, 210] on img at bounding box center [159, 204] width 55 height 55
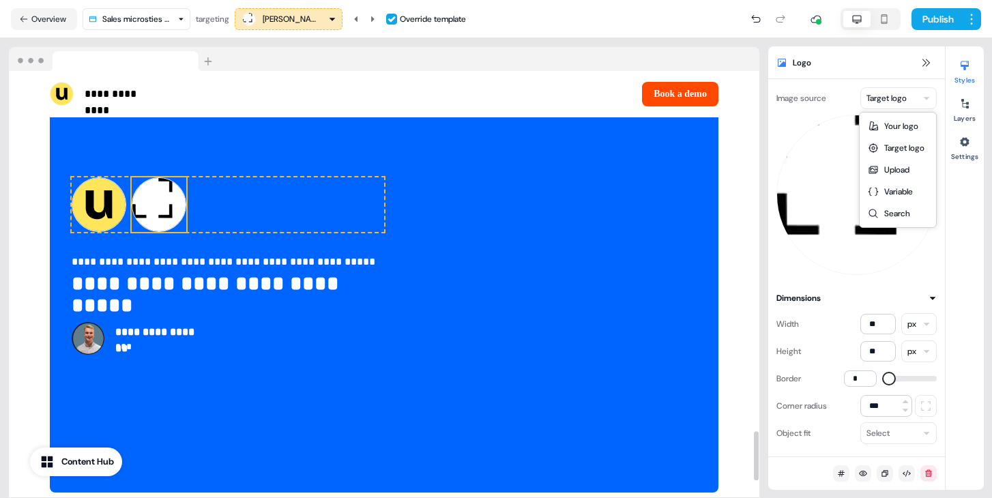
click at [904, 103] on html "**********" at bounding box center [496, 249] width 992 height 498
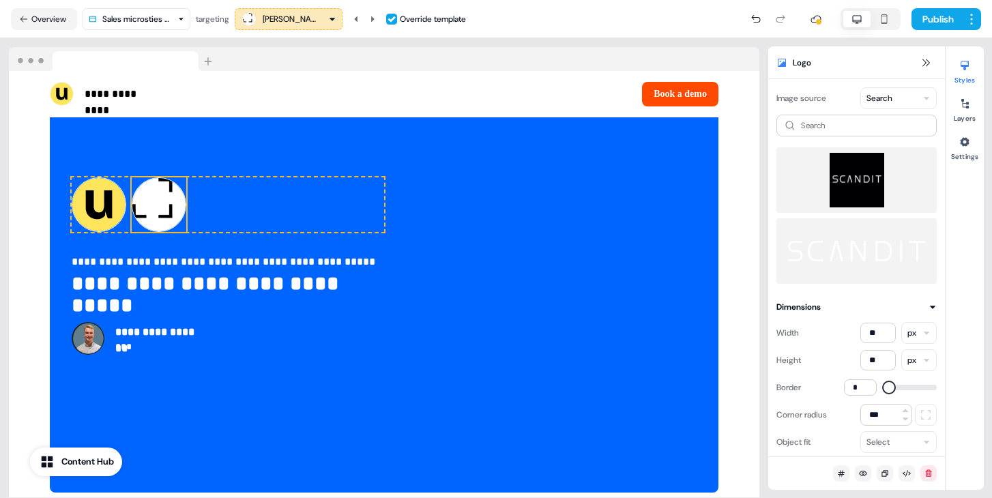
click at [872, 175] on img at bounding box center [857, 180] width 139 height 55
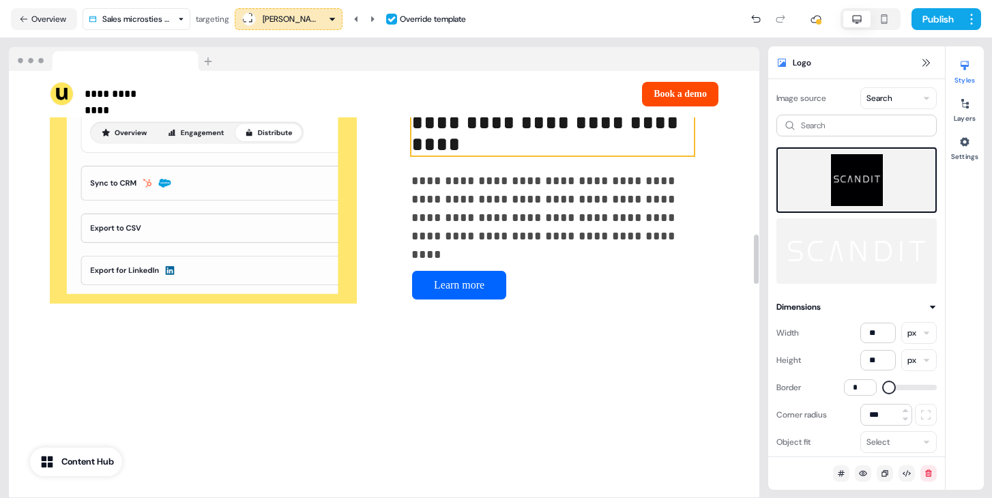
scroll to position [1013, 0]
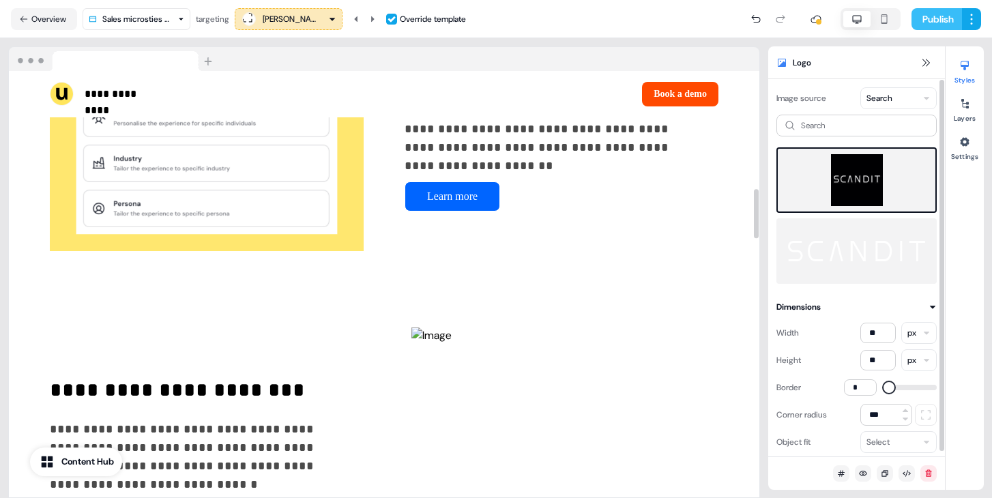
click at [934, 15] on button "Publish" at bounding box center [937, 19] width 51 height 22
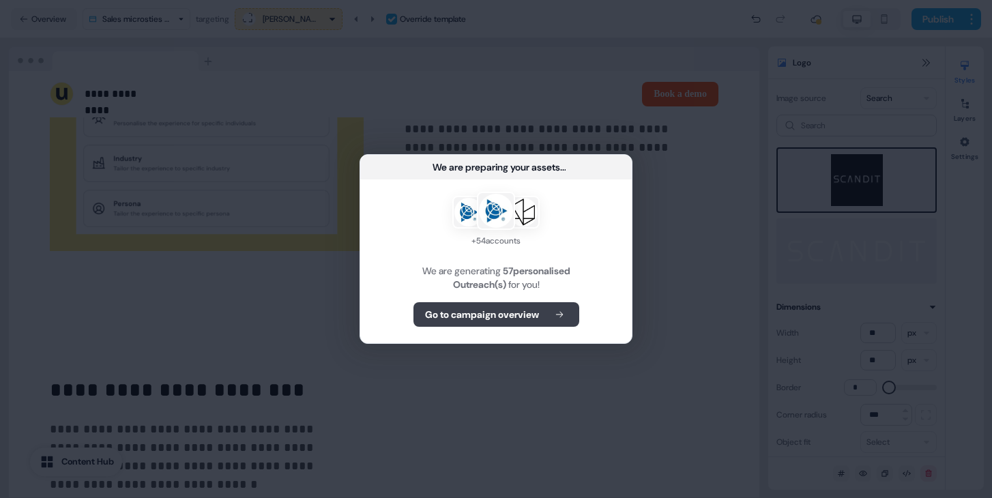
click at [510, 309] on b "Go to campaign overview" at bounding box center [482, 315] width 114 height 14
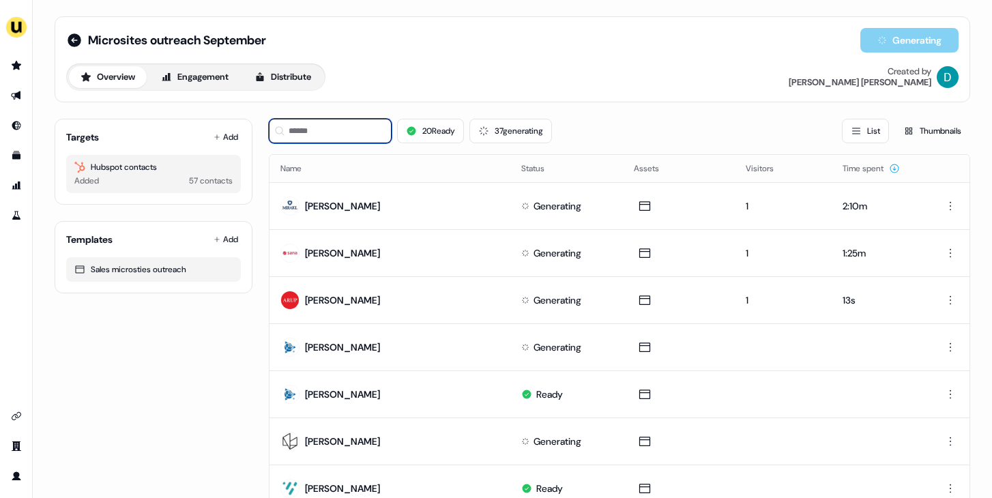
click at [354, 135] on input at bounding box center [330, 131] width 123 height 25
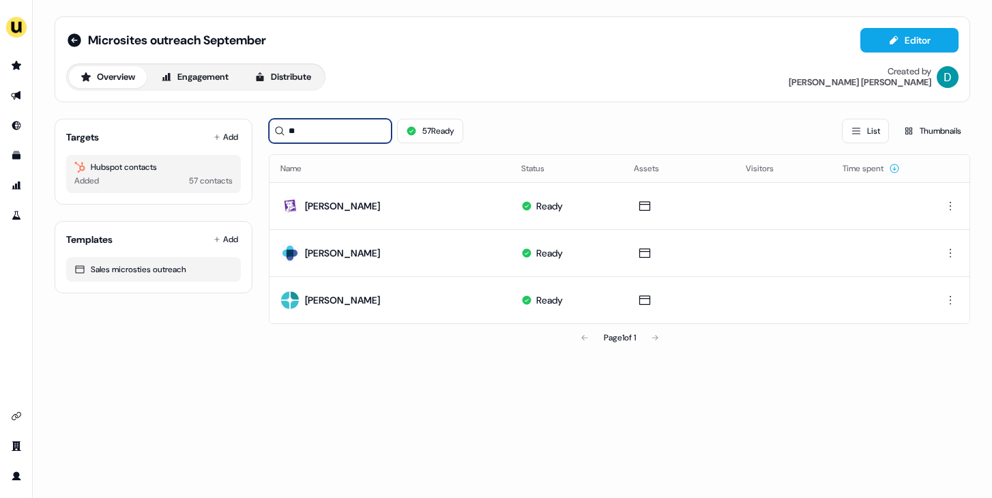
type input "*"
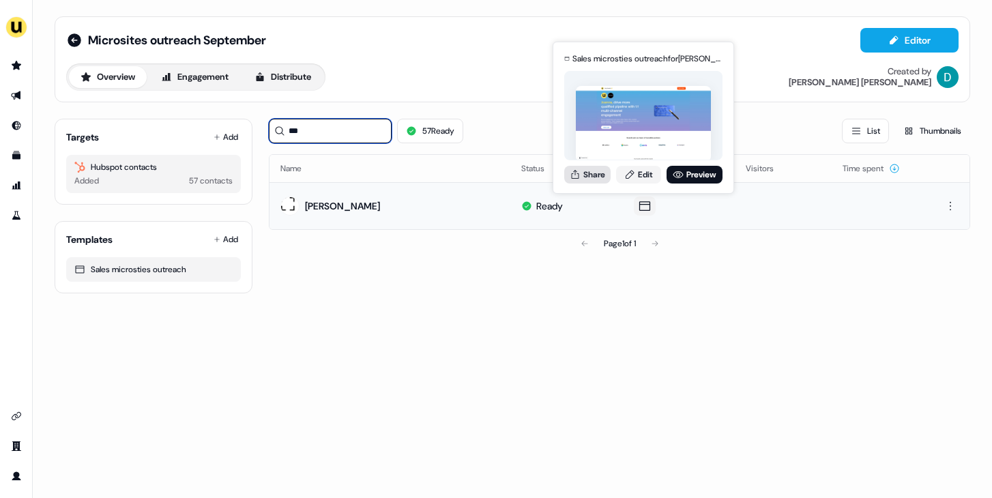
type input "***"
click at [601, 173] on button "Share" at bounding box center [588, 175] width 46 height 18
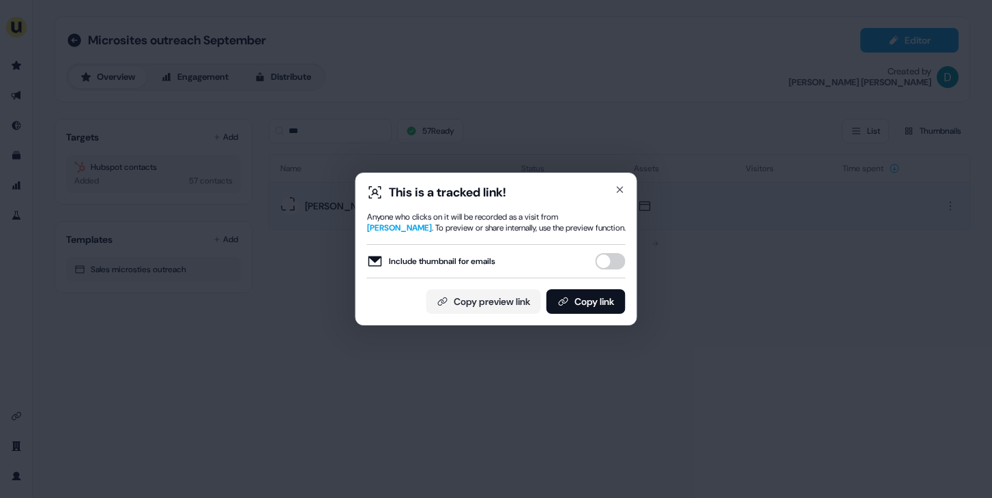
drag, startPoint x: 612, startPoint y: 256, endPoint x: 613, endPoint y: 263, distance: 6.9
click at [612, 256] on button "Include thumbnail for emails" at bounding box center [611, 261] width 30 height 16
click at [610, 317] on div "This is a tracked link! Anyone who clicks on it will be recorded as a visit fro…" at bounding box center [497, 249] width 282 height 153
click at [604, 310] on button "Copy link" at bounding box center [586, 301] width 79 height 25
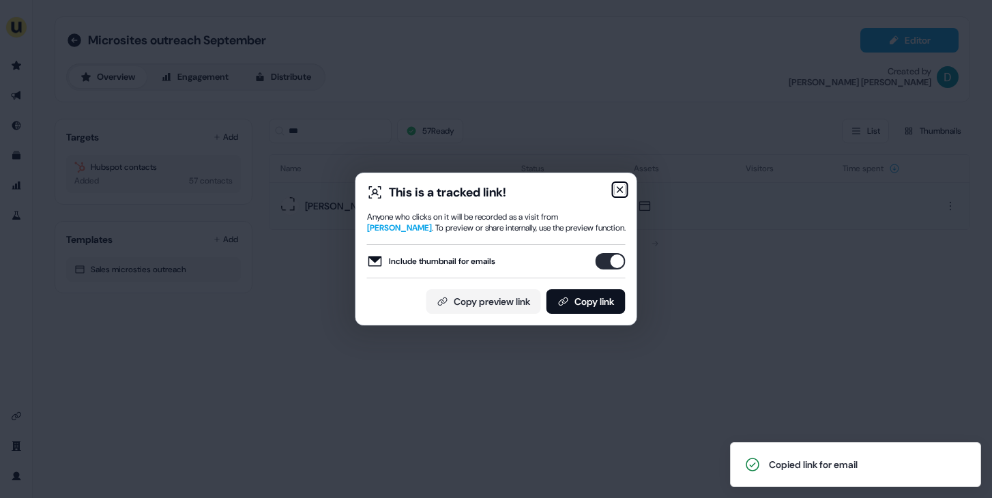
click at [622, 184] on icon "button" at bounding box center [620, 189] width 11 height 11
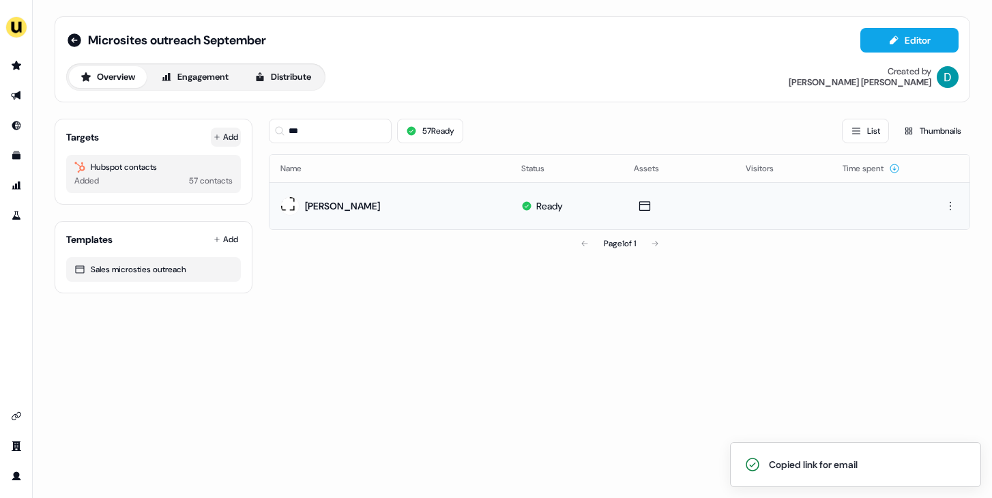
click at [226, 128] on button "Add" at bounding box center [226, 137] width 30 height 19
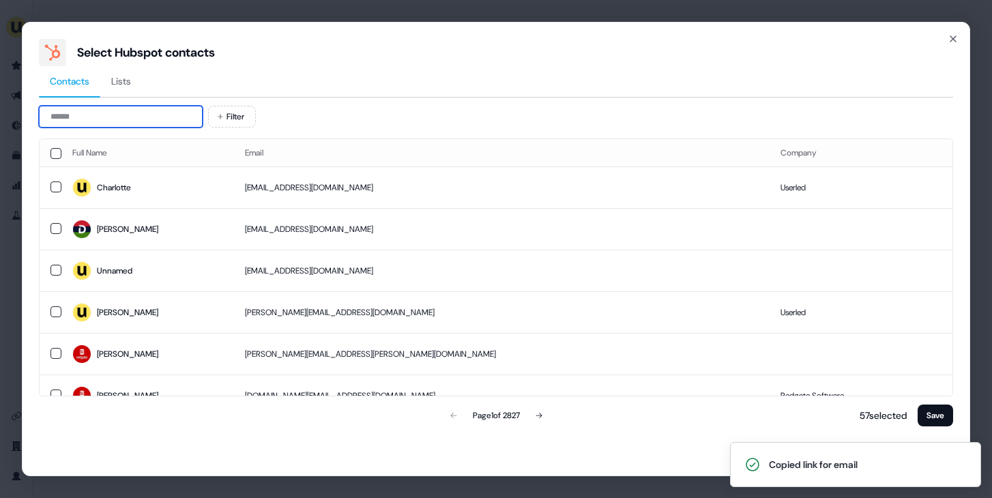
click at [132, 113] on input at bounding box center [121, 117] width 164 height 22
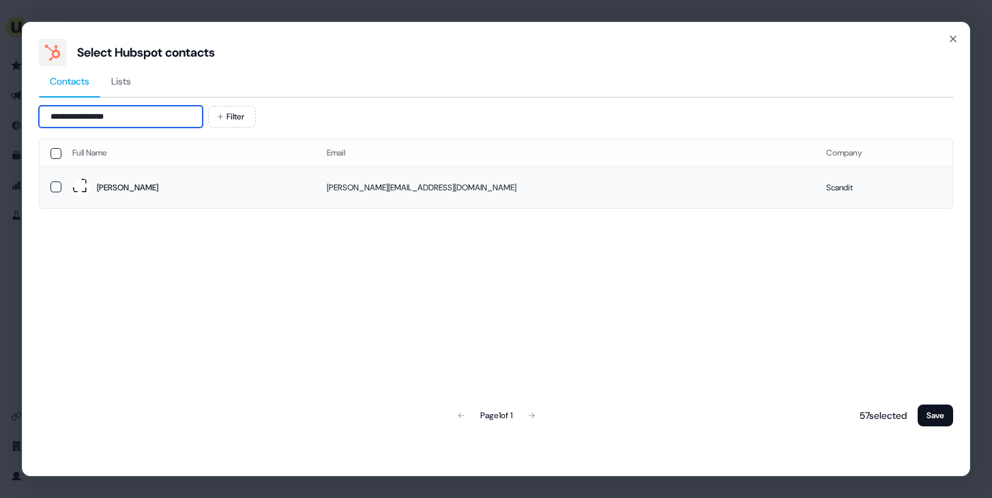
type input "**********"
click at [206, 180] on span "Kimberly" at bounding box center [188, 187] width 233 height 19
click at [924, 409] on button "Save" at bounding box center [935, 416] width 35 height 22
click at [930, 412] on button "Save" at bounding box center [935, 416] width 35 height 22
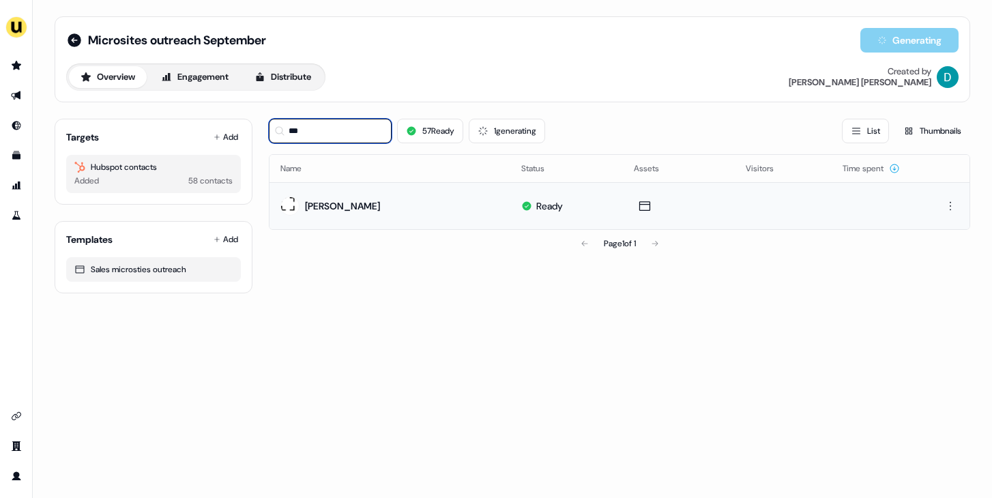
click at [328, 133] on input "***" at bounding box center [330, 131] width 123 height 25
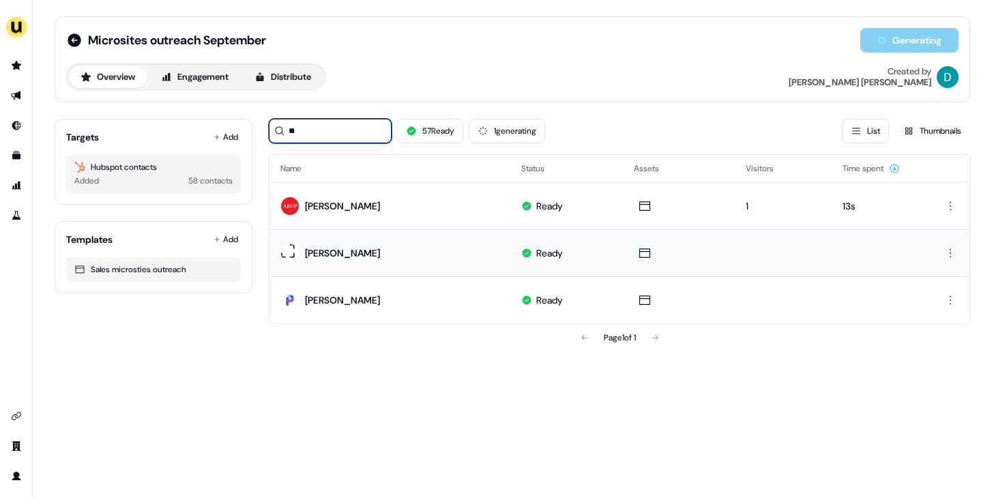
type input "*"
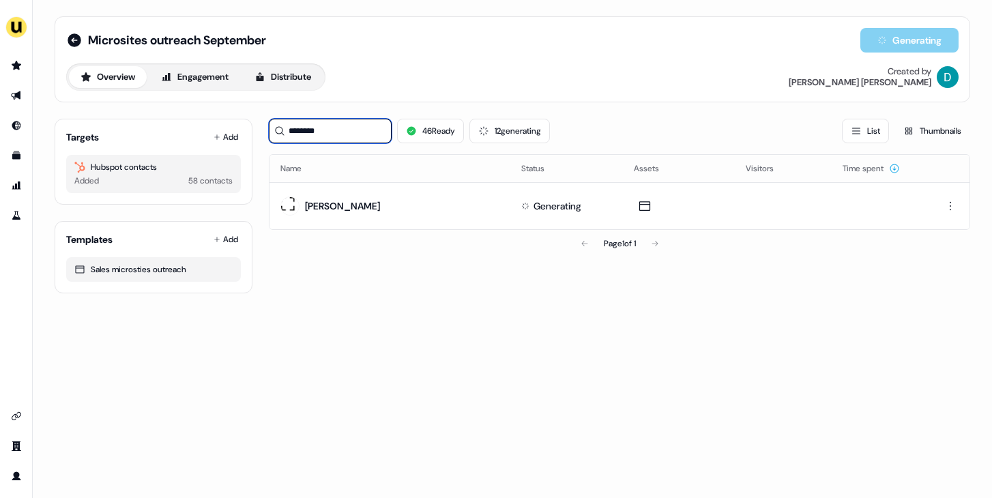
type input "********"
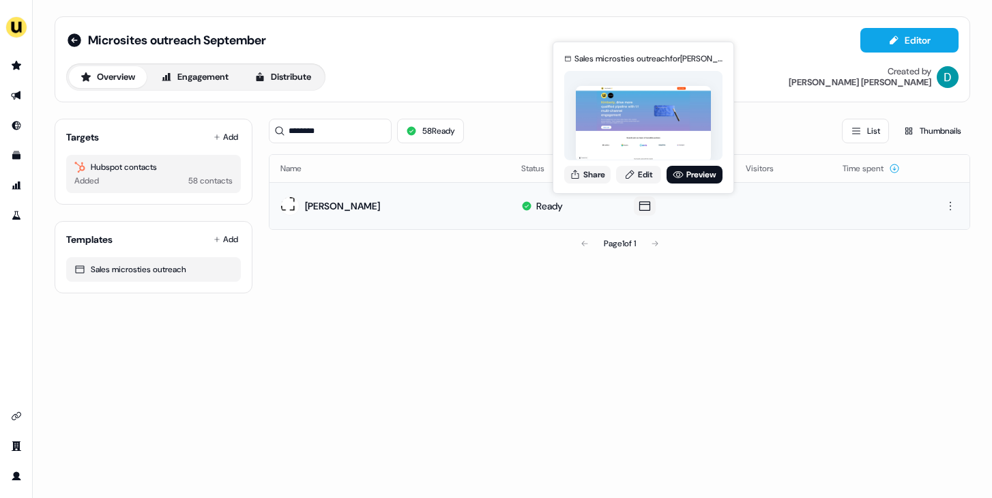
click at [633, 184] on div "Sales microsties outreach for Kimberly Steinman Share Edit Preview" at bounding box center [644, 117] width 164 height 143
click at [631, 177] on icon at bounding box center [630, 174] width 11 height 11
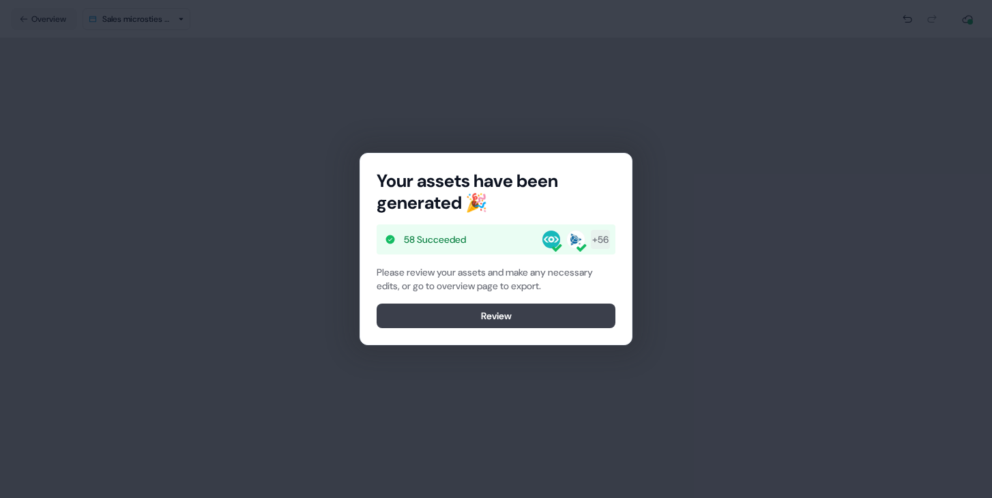
click at [568, 319] on button "Review" at bounding box center [496, 316] width 239 height 25
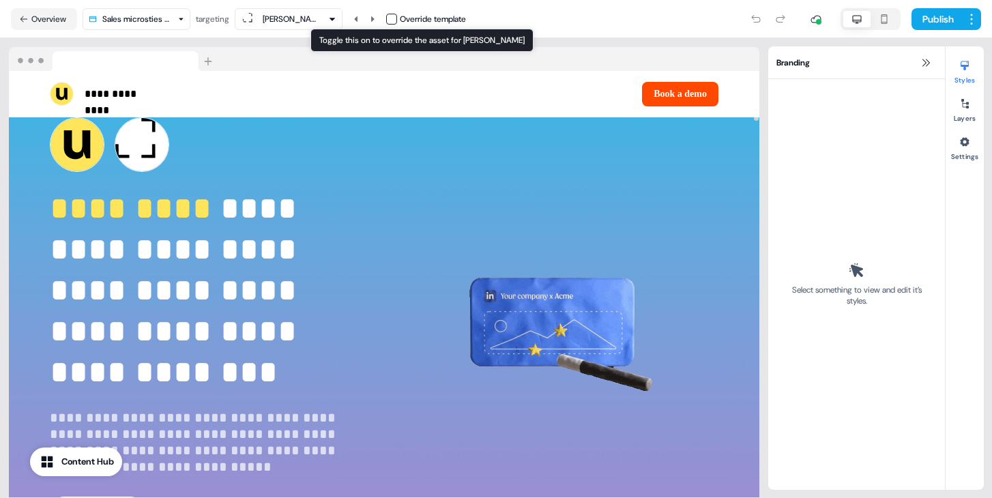
click at [395, 17] on button "button" at bounding box center [391, 19] width 11 height 11
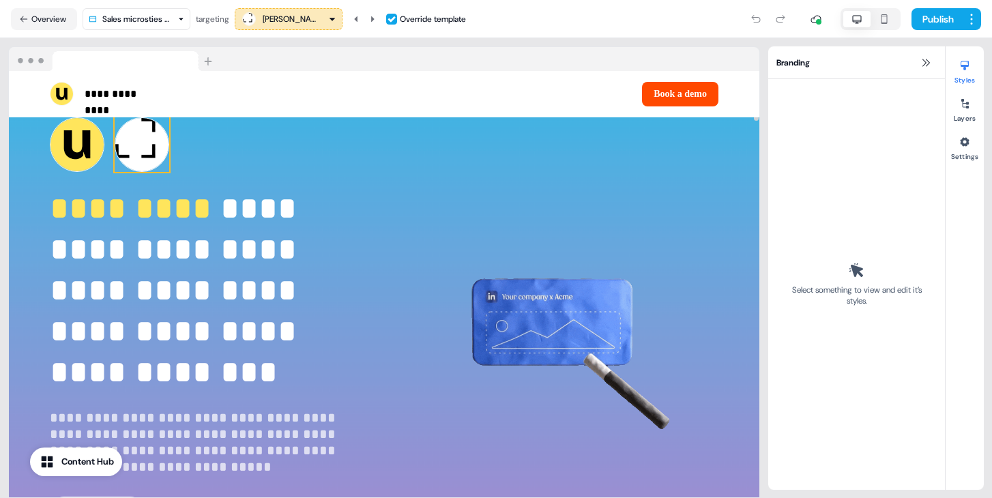
click at [141, 147] on img at bounding box center [142, 144] width 55 height 55
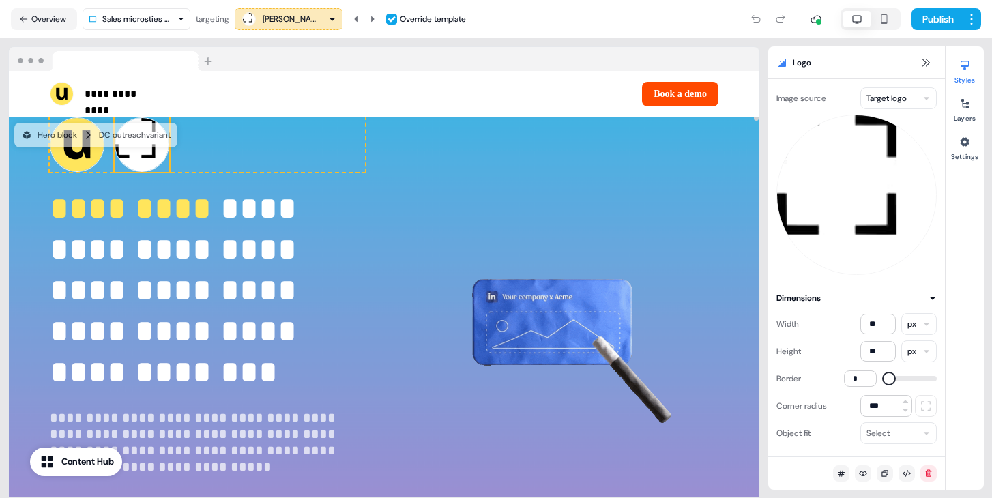
click at [889, 105] on html "**********" at bounding box center [496, 249] width 992 height 498
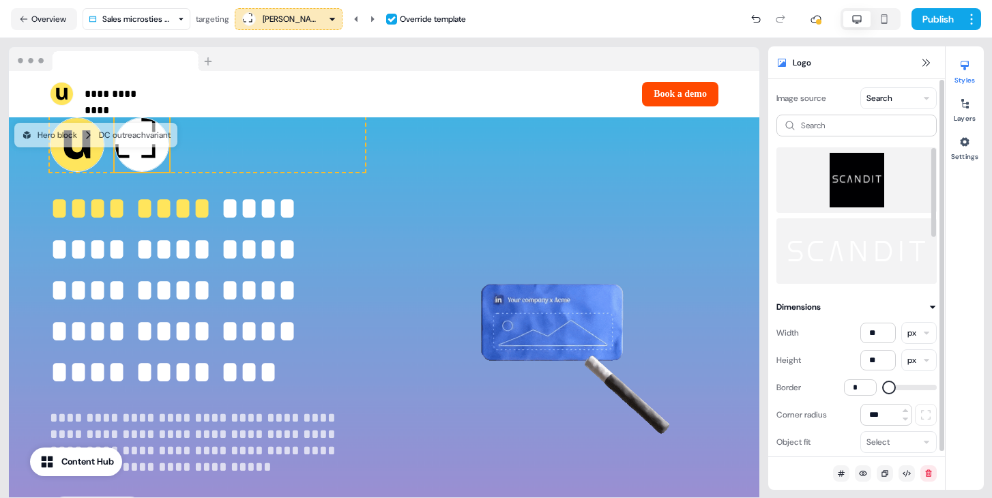
click at [878, 190] on img at bounding box center [857, 180] width 139 height 55
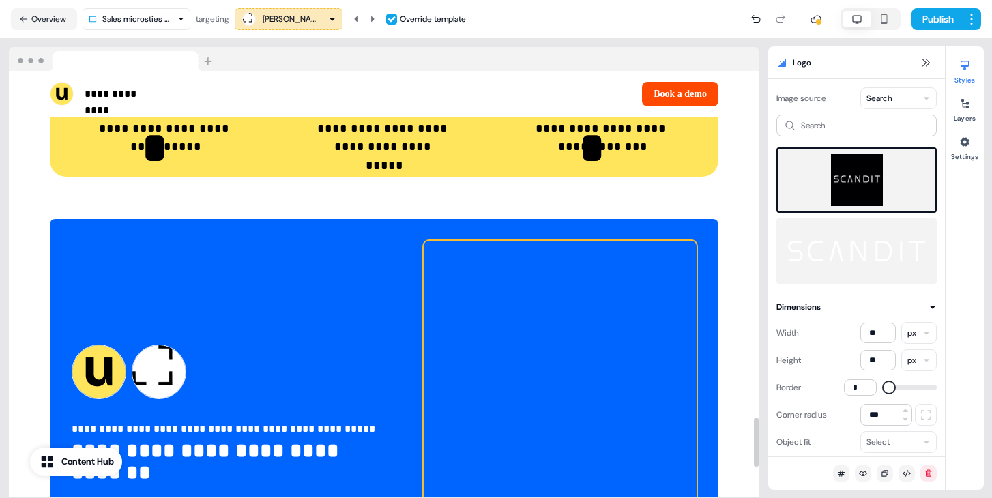
scroll to position [2990, 0]
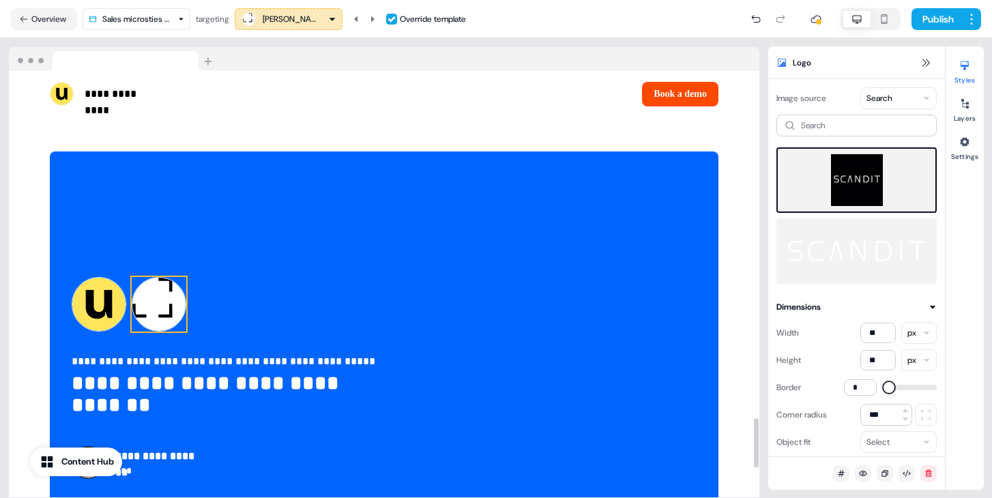
drag, startPoint x: 167, startPoint y: 300, endPoint x: 276, endPoint y: 255, distance: 117.3
click at [166, 300] on div "To pick up a draggable item, press the space bar. While dragging, use the arrow…" at bounding box center [228, 304] width 313 height 55
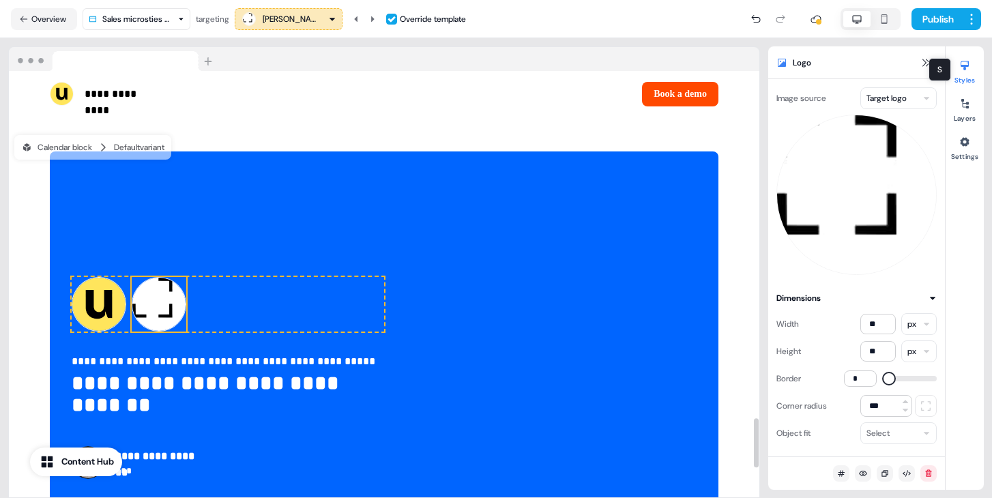
click at [921, 94] on html "**********" at bounding box center [496, 249] width 992 height 498
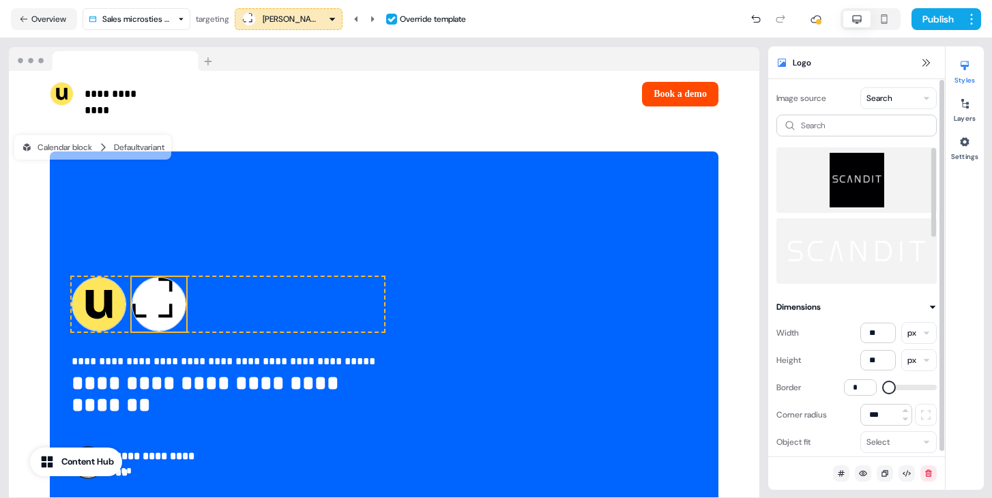
click at [872, 158] on img at bounding box center [857, 180] width 139 height 55
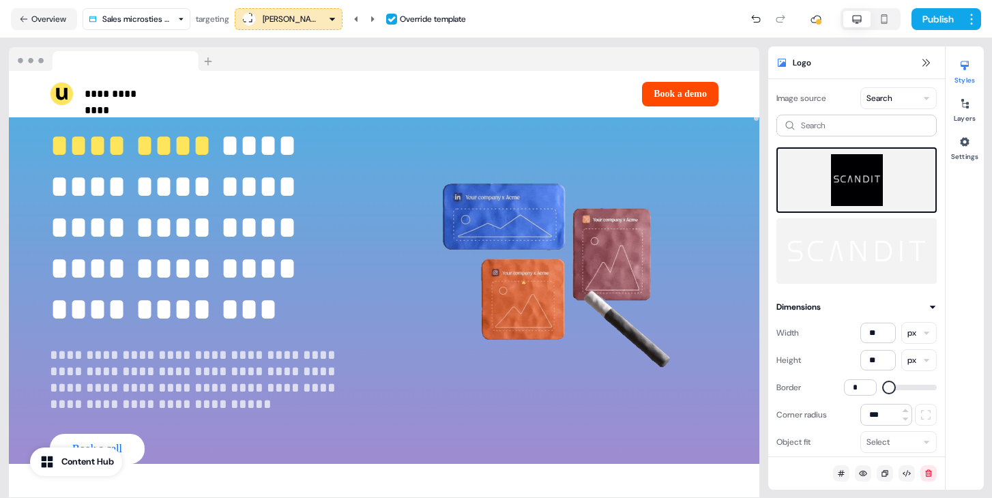
scroll to position [0, 0]
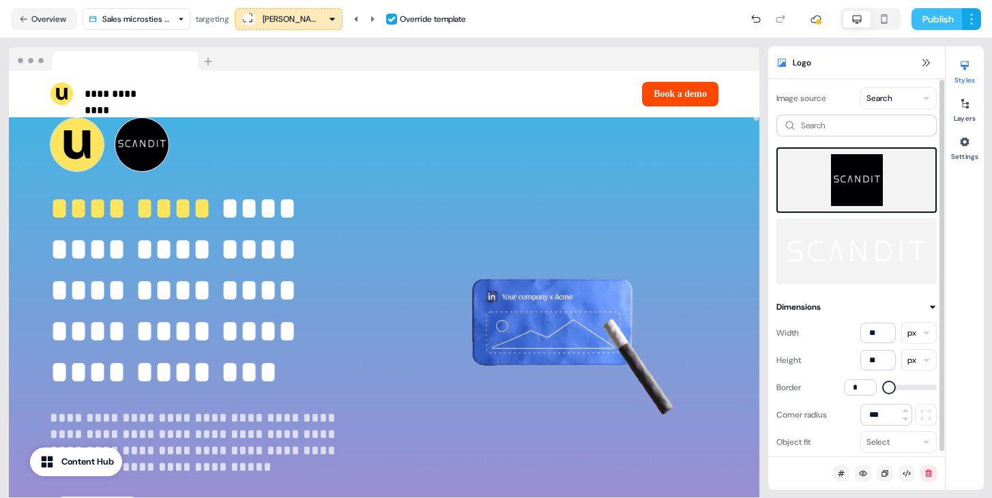
click at [936, 17] on button "Publish" at bounding box center [937, 19] width 51 height 22
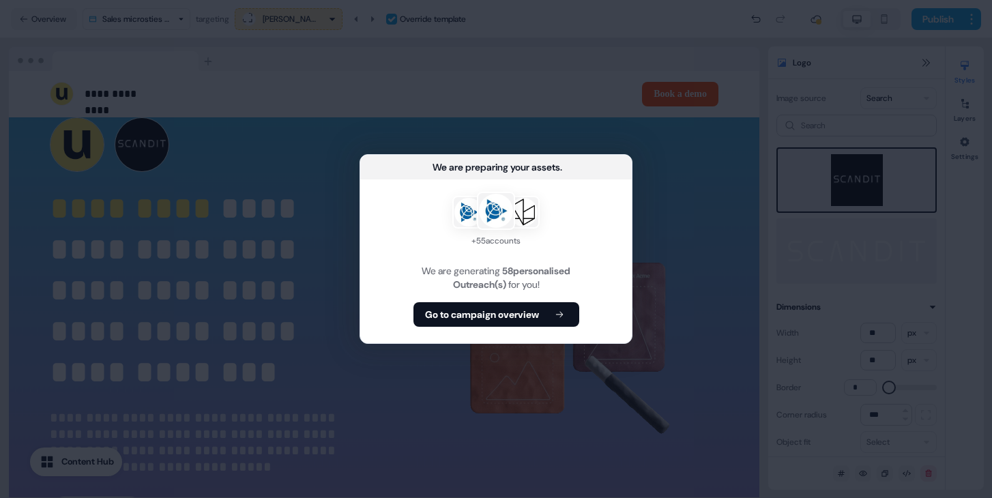
click at [471, 321] on b "Go to campaign overview" at bounding box center [482, 315] width 114 height 14
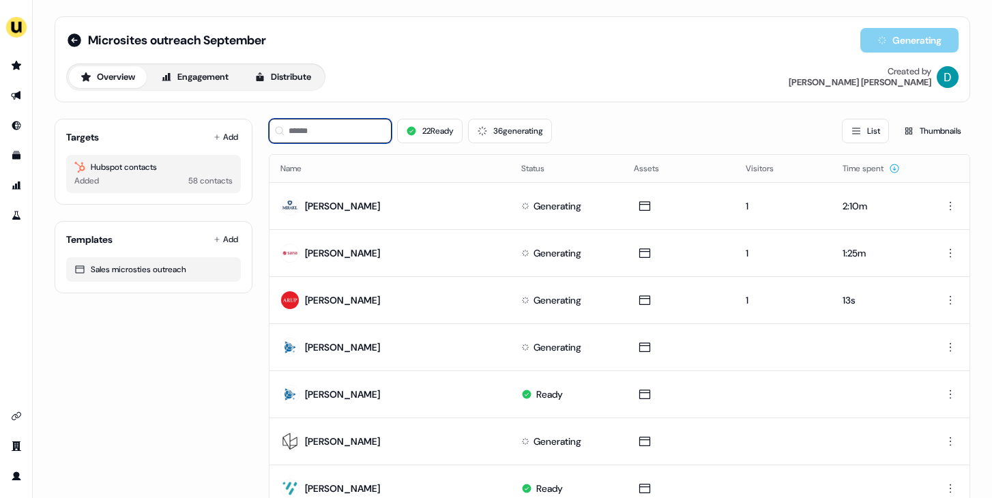
click at [326, 133] on input at bounding box center [330, 131] width 123 height 25
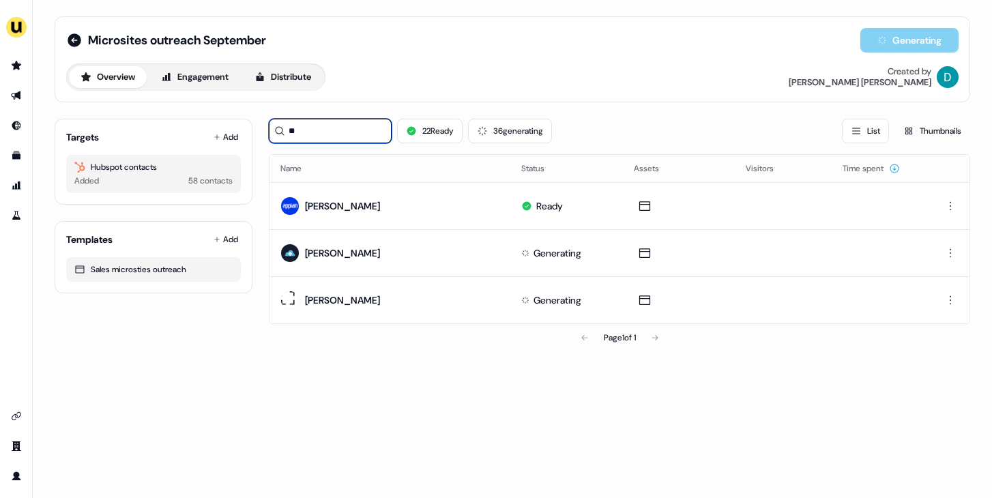
type input "**"
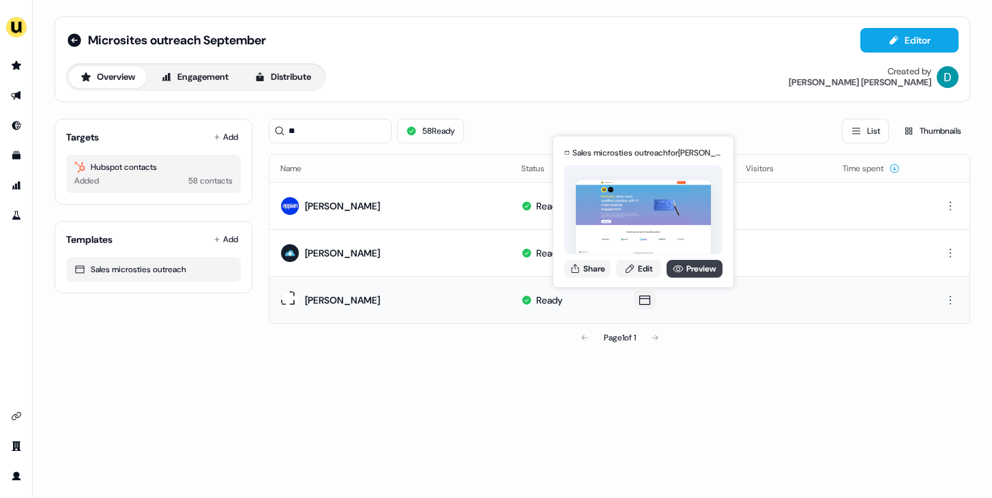
click at [680, 265] on icon at bounding box center [678, 268] width 11 height 11
click at [592, 266] on button "Share" at bounding box center [588, 269] width 46 height 18
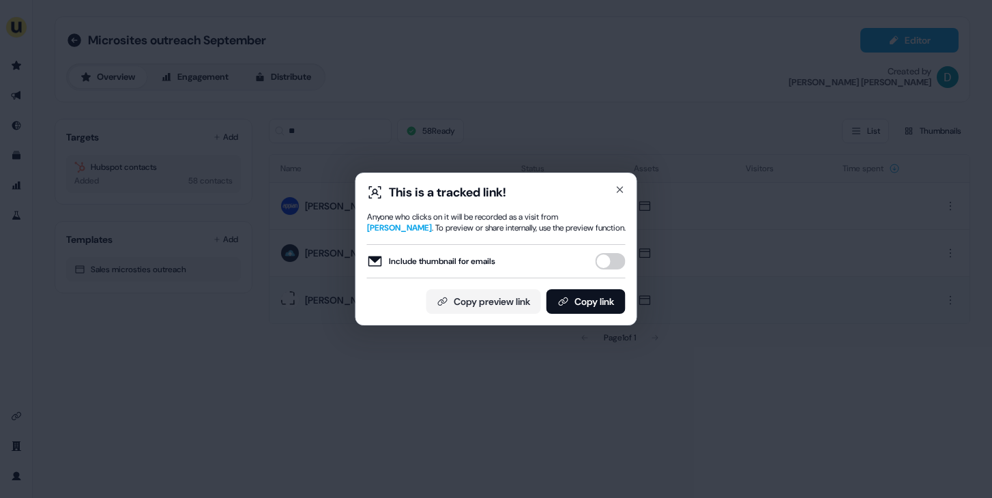
click at [602, 259] on button "Include thumbnail for emails" at bounding box center [611, 261] width 30 height 16
click at [593, 299] on button "Copy link" at bounding box center [586, 301] width 79 height 25
